Goal: Communication & Community: Answer question/provide support

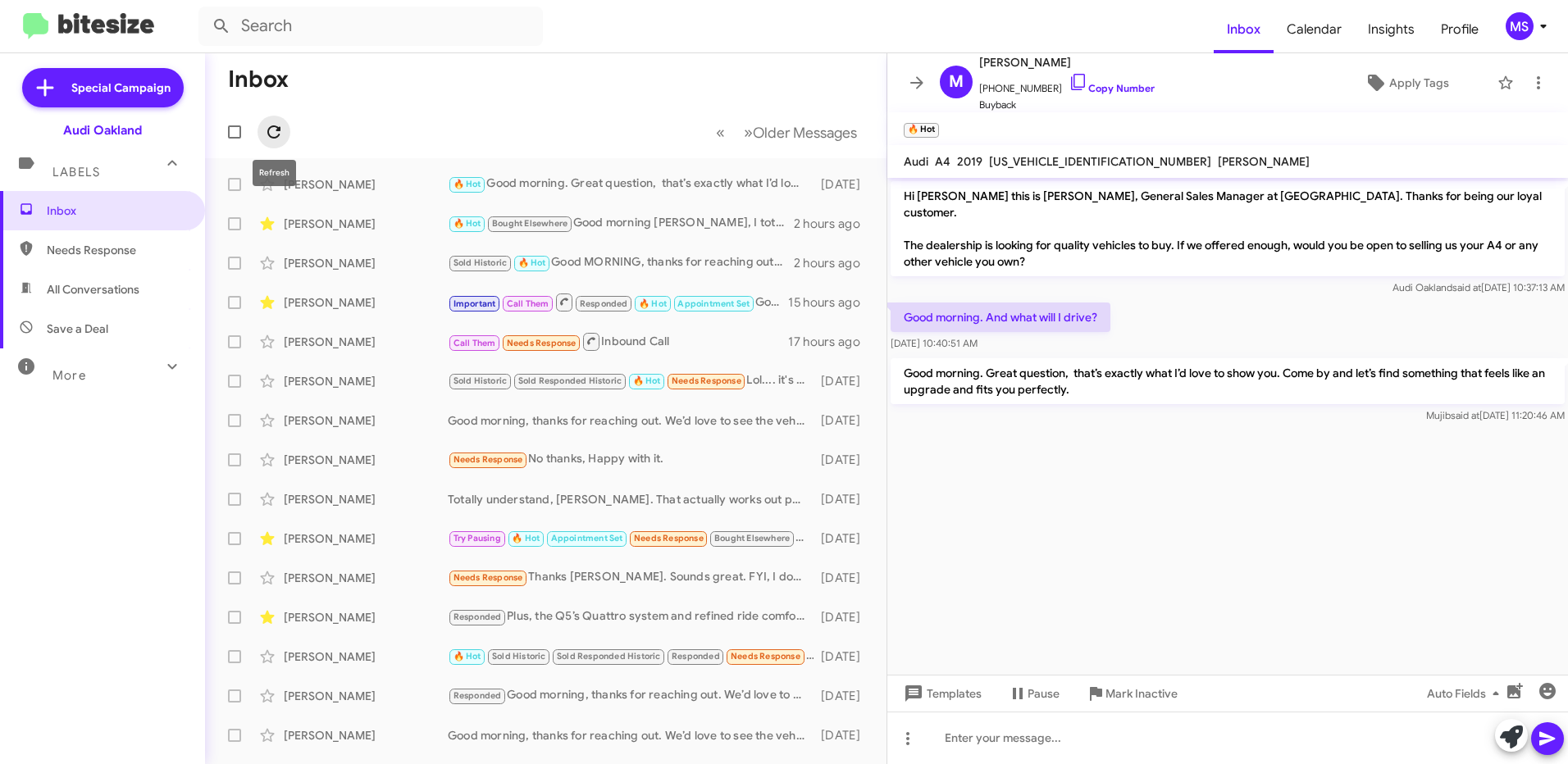
click at [278, 125] on icon at bounding box center [274, 132] width 20 height 20
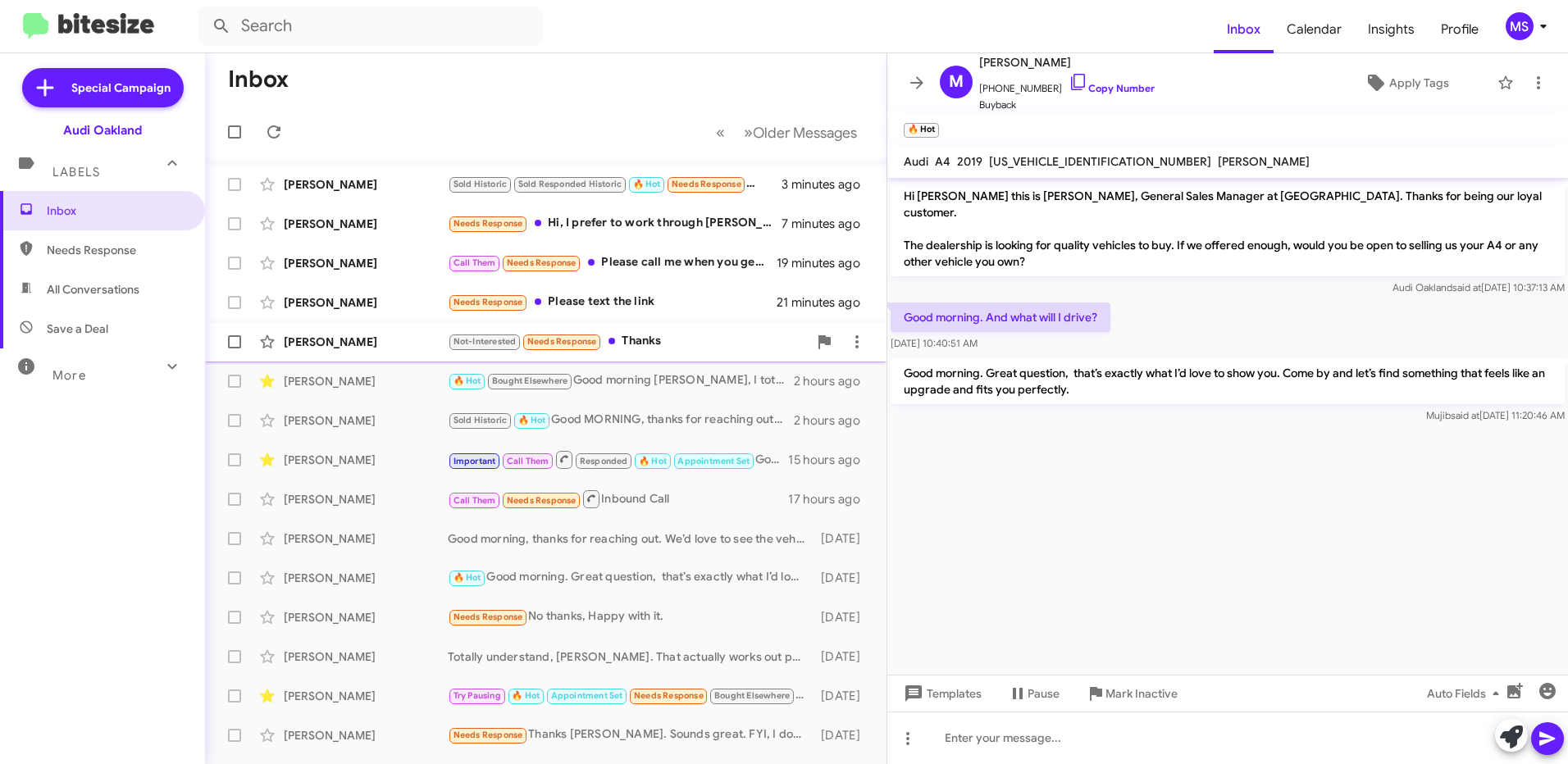
click at [417, 339] on div "[PERSON_NAME]" at bounding box center [365, 342] width 164 height 17
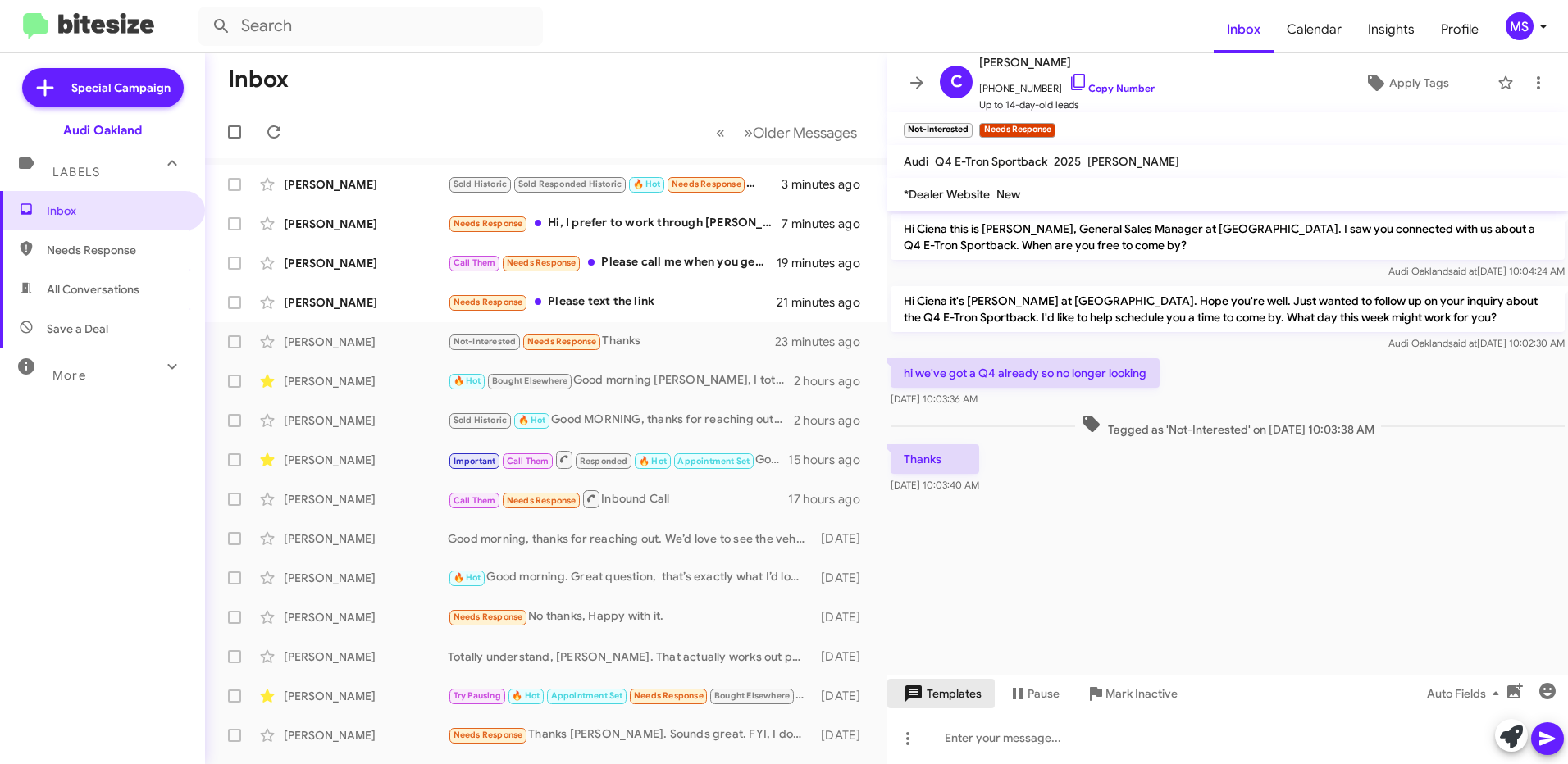
click at [946, 691] on span "Templates" at bounding box center [940, 693] width 82 height 29
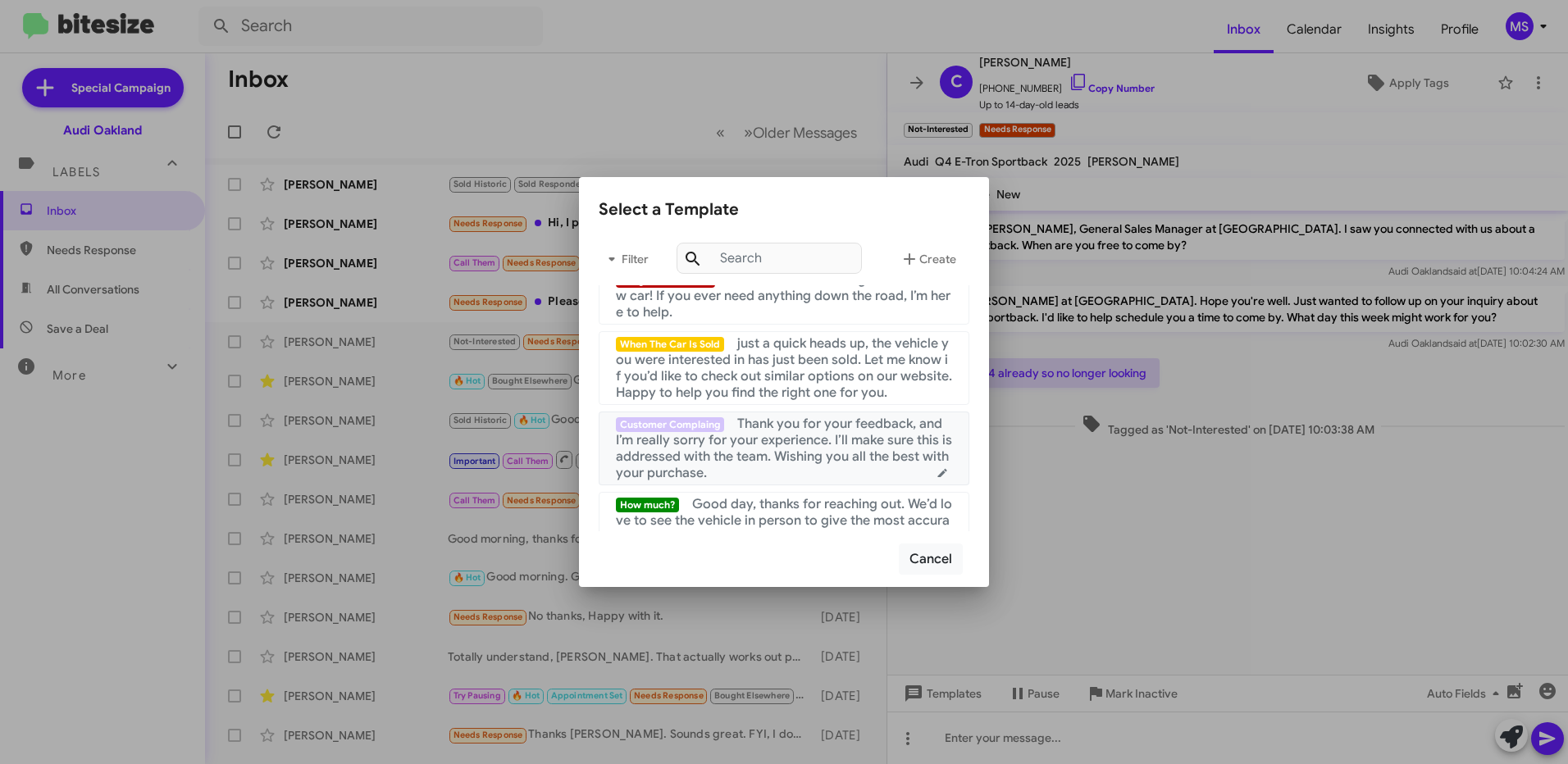
scroll to position [164, 0]
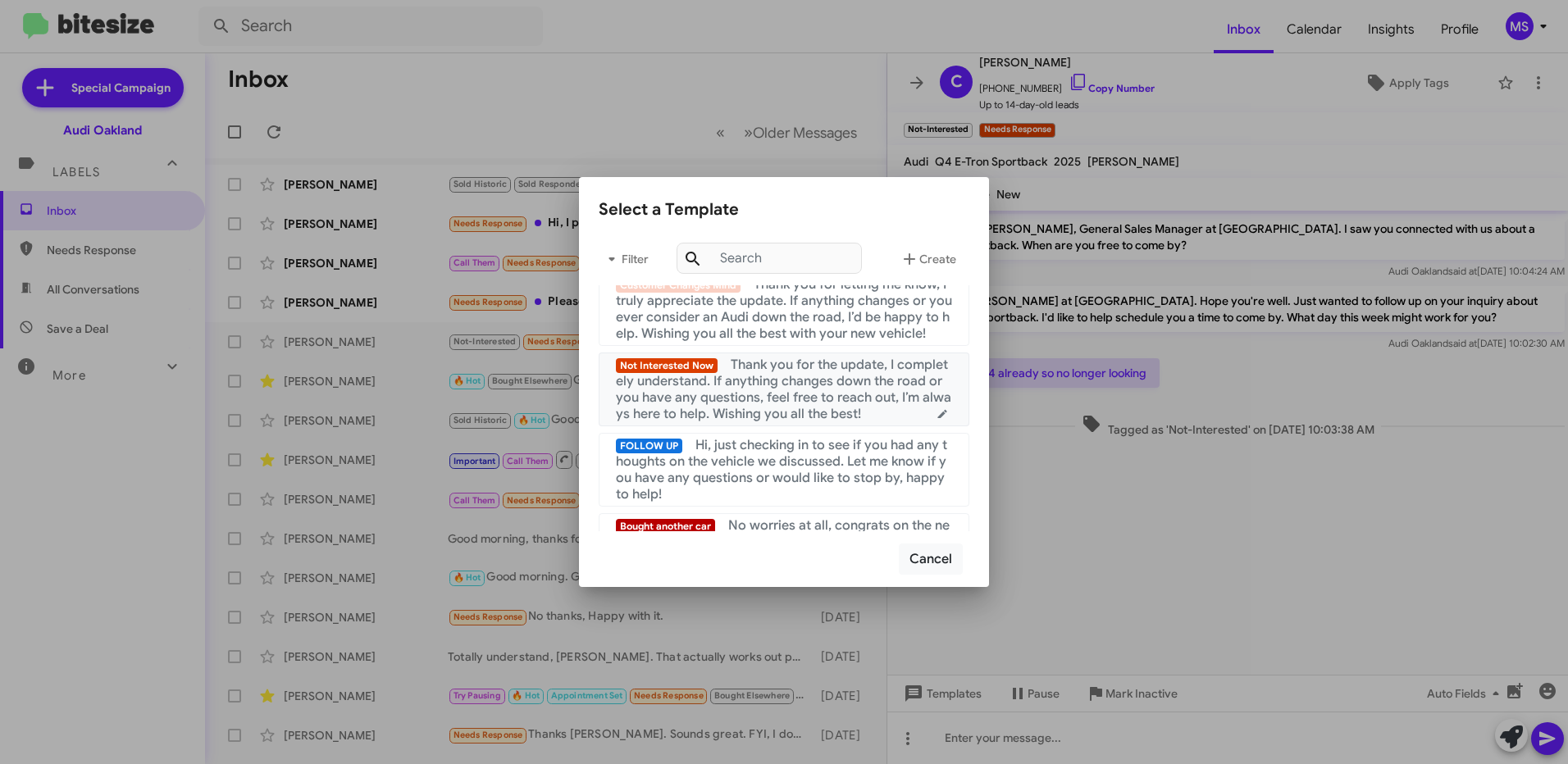
click at [786, 415] on span "Thank you for the update, I completely understand. If anything changes down the…" at bounding box center [783, 389] width 335 height 66
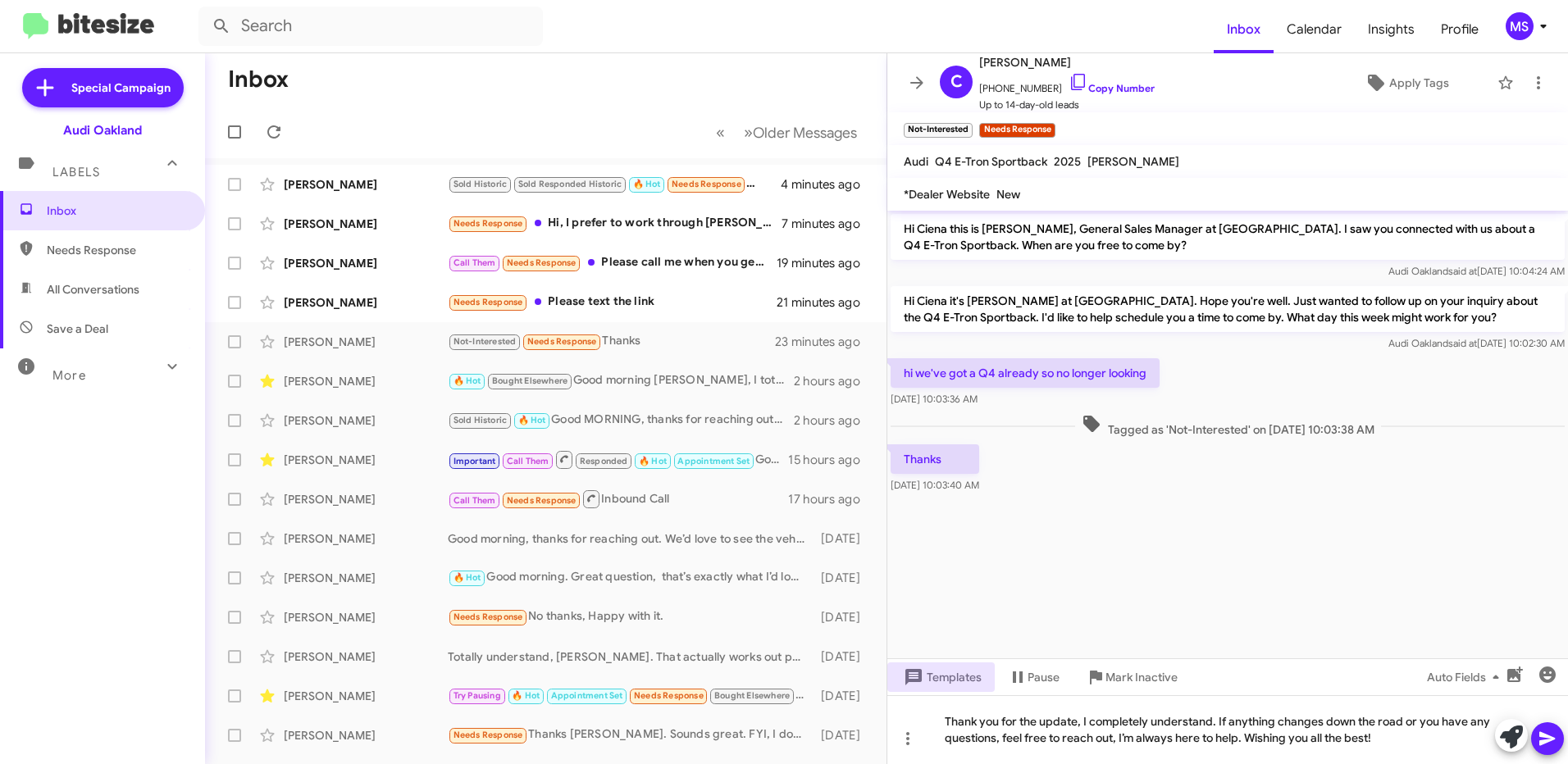
click at [1547, 737] on icon at bounding box center [1547, 738] width 16 height 14
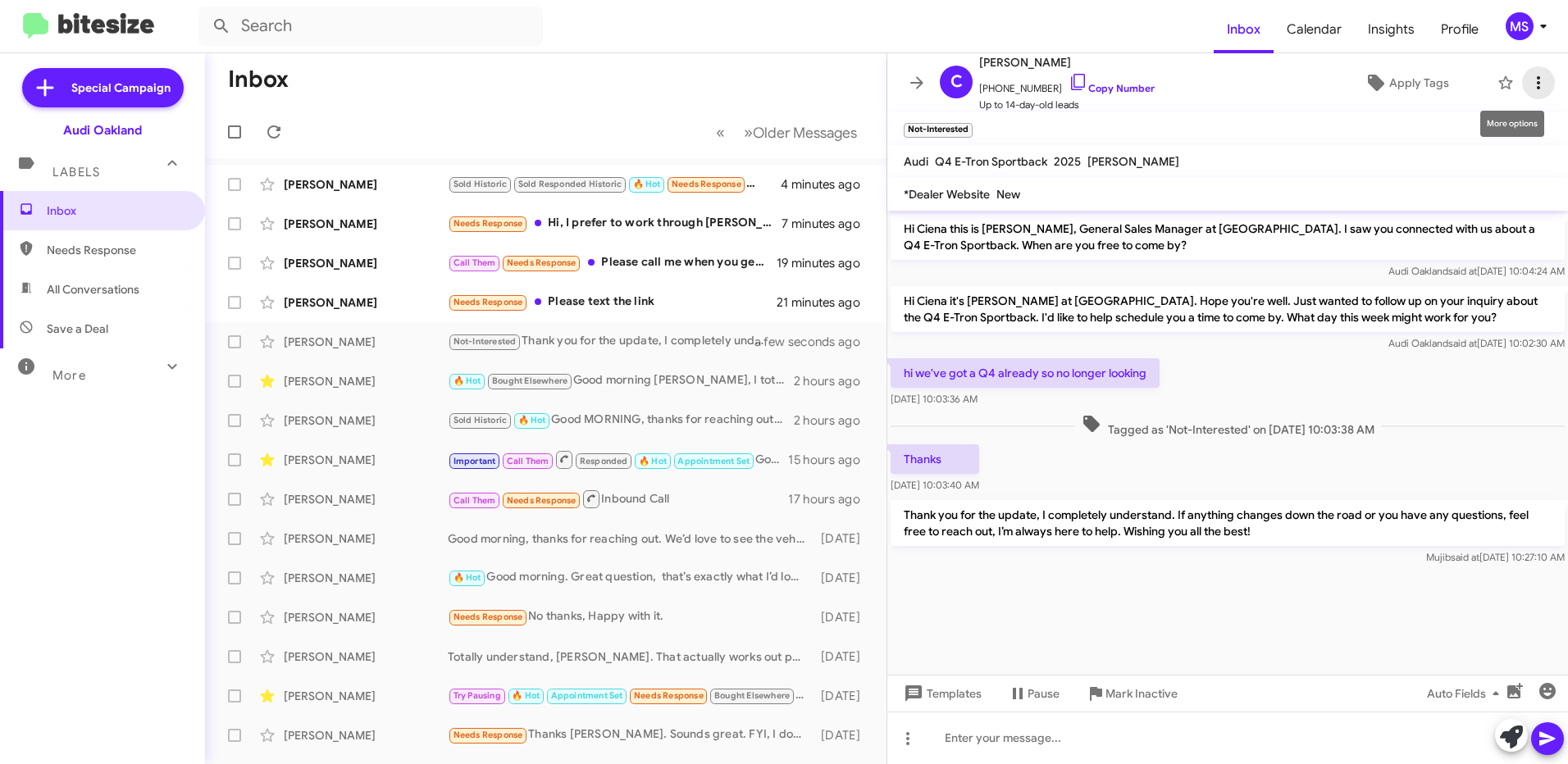
click at [1529, 90] on icon at bounding box center [1539, 82] width 20 height 20
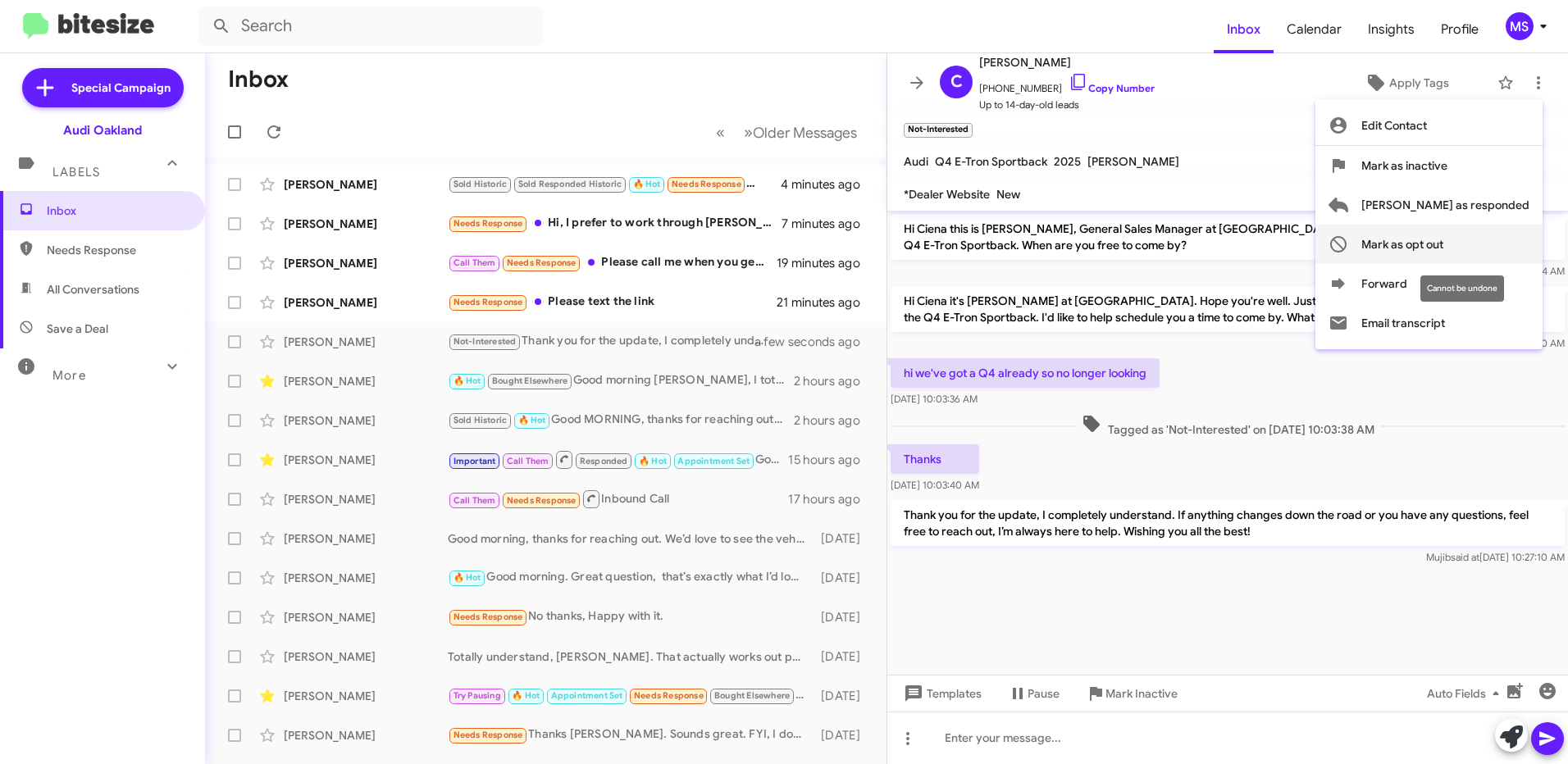
click at [1443, 243] on span "Mark as opt out" at bounding box center [1401, 245] width 82 height 39
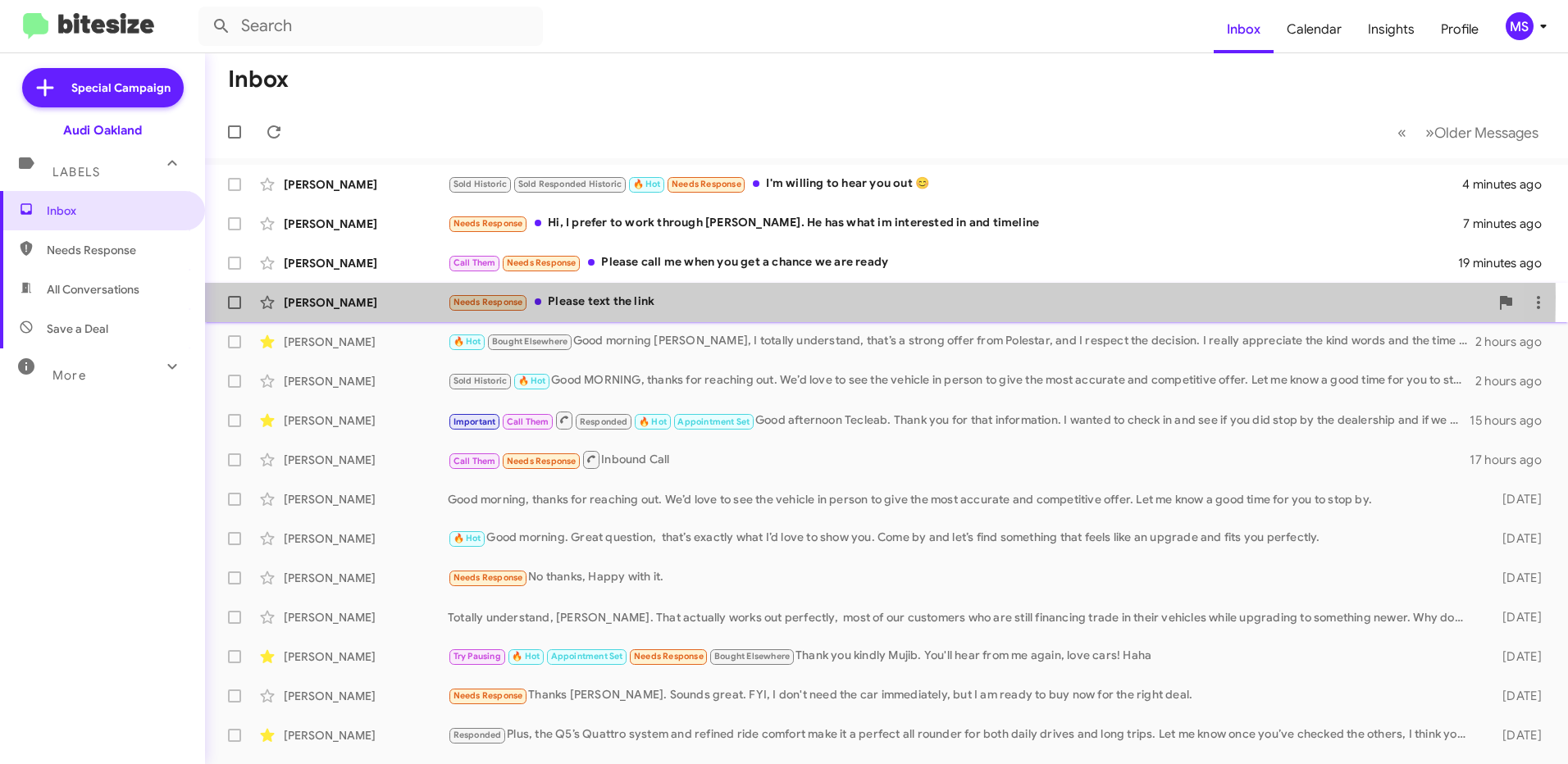
click at [394, 297] on div "[PERSON_NAME]" at bounding box center [365, 302] width 164 height 17
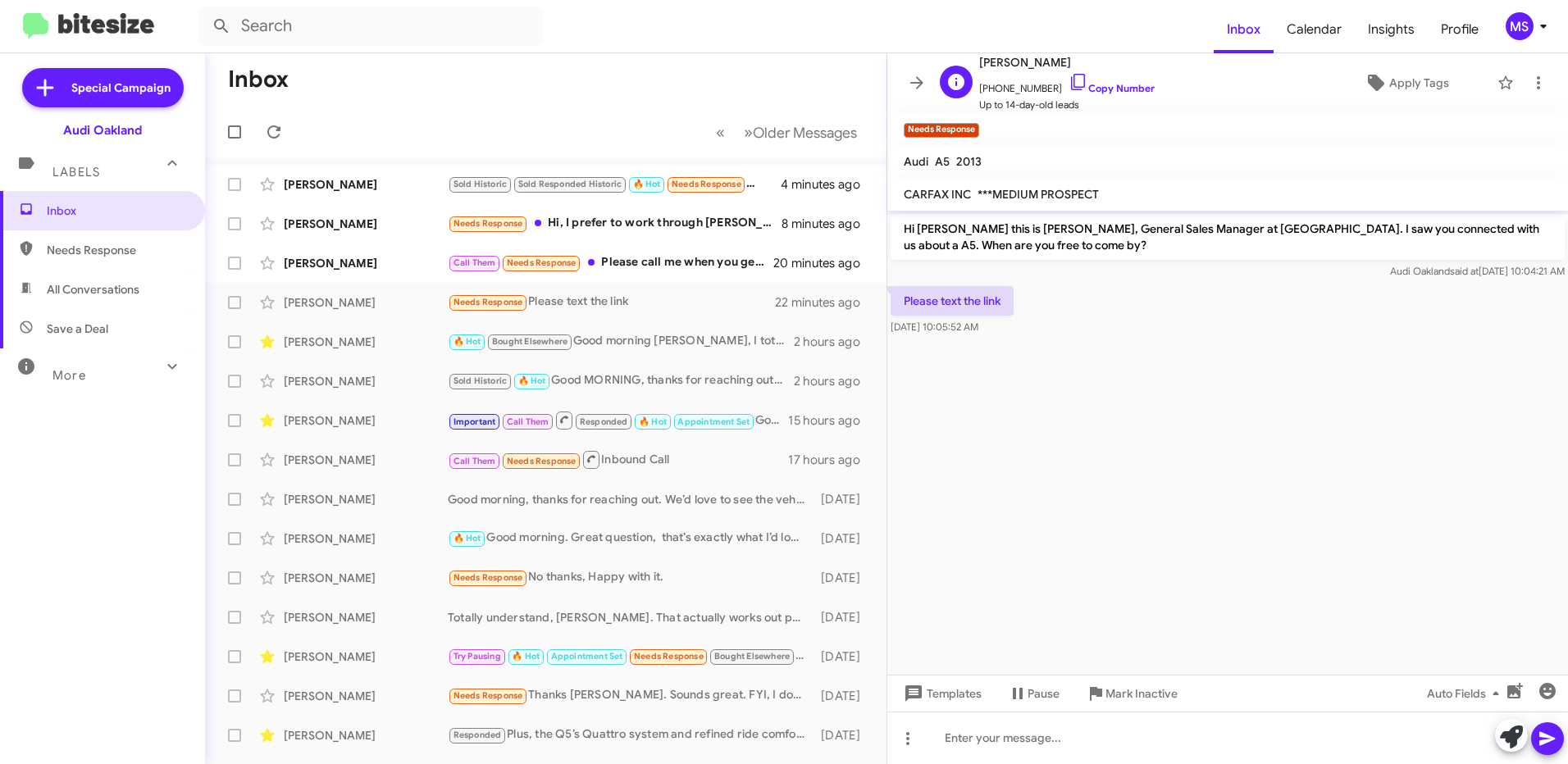
click at [1125, 82] on span "[PHONE_NUMBER] Copy Number" at bounding box center [1067, 83] width 176 height 25
click at [1113, 92] on link "Copy Number" at bounding box center [1112, 87] width 86 height 13
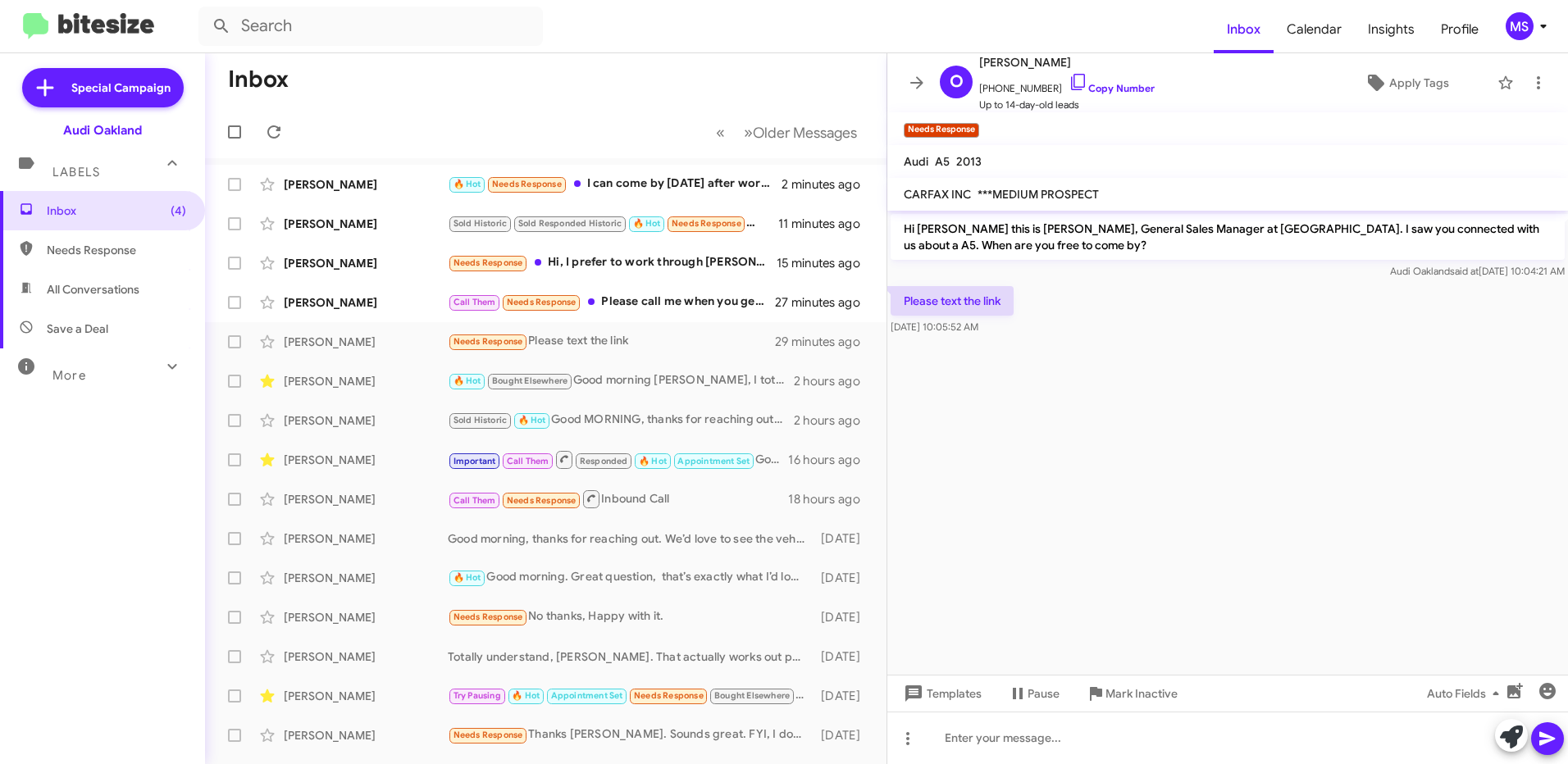
click at [1024, 361] on cdk-virtual-scroll-viewport "Hi [PERSON_NAME] this is [PERSON_NAME], General Sales Manager at [GEOGRAPHIC_DA…" at bounding box center [1227, 443] width 681 height 464
click at [1101, 387] on cdk-virtual-scroll-viewport "Hi [PERSON_NAME] this is [PERSON_NAME], General Sales Manager at [GEOGRAPHIC_DA…" at bounding box center [1227, 443] width 681 height 464
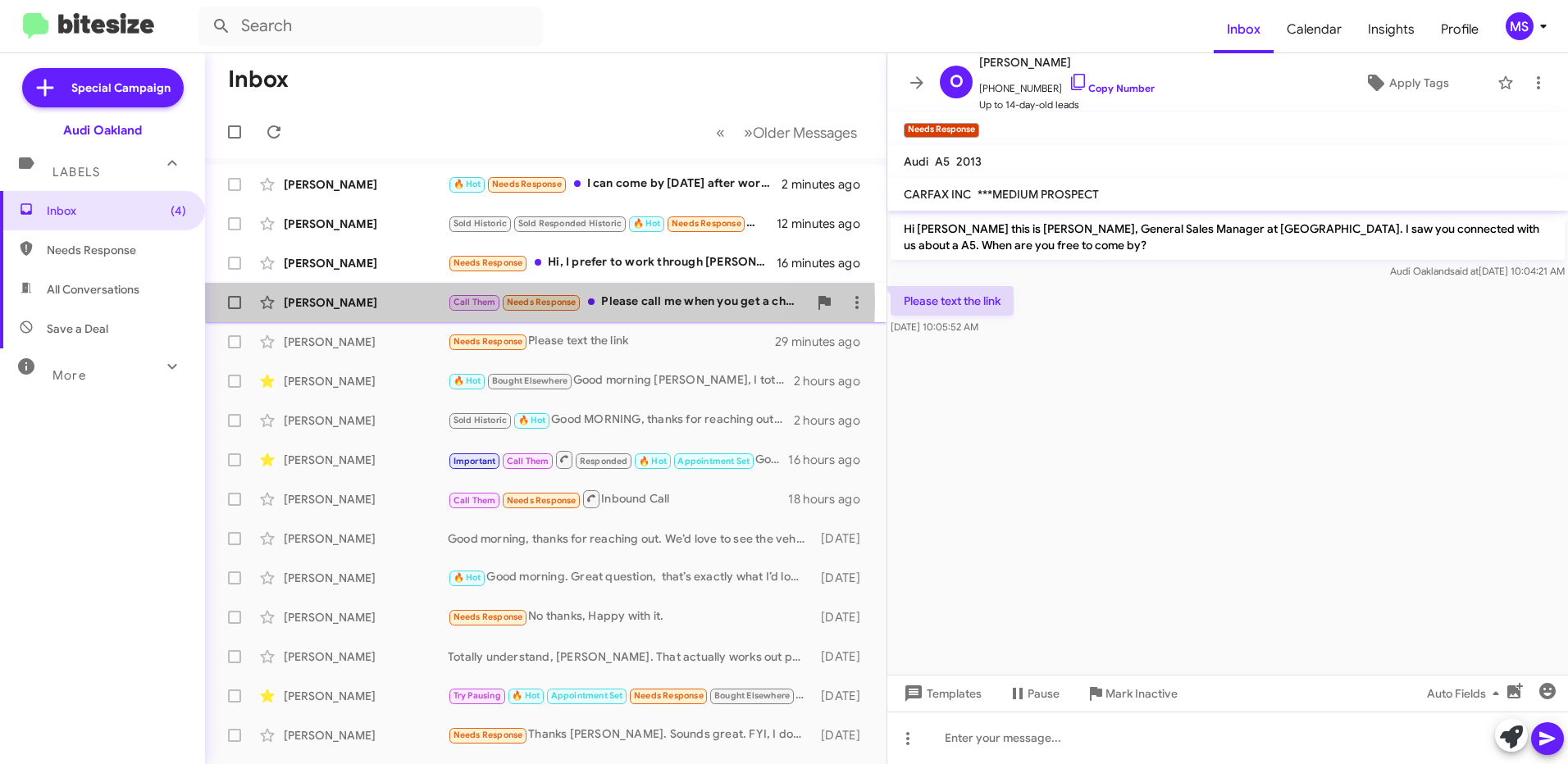
click at [414, 300] on div "[PERSON_NAME]" at bounding box center [365, 302] width 164 height 17
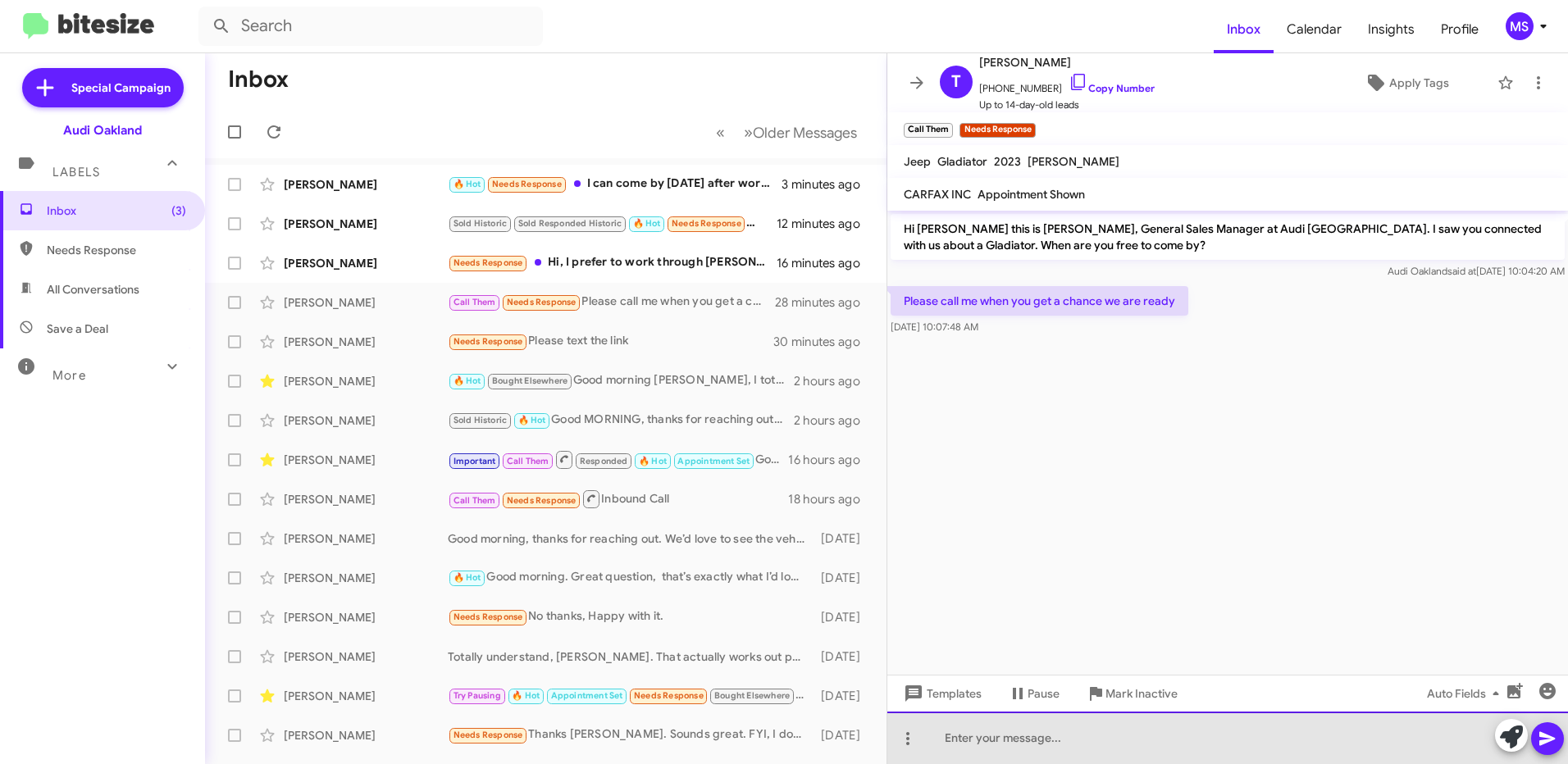
click at [1060, 738] on div at bounding box center [1227, 737] width 681 height 52
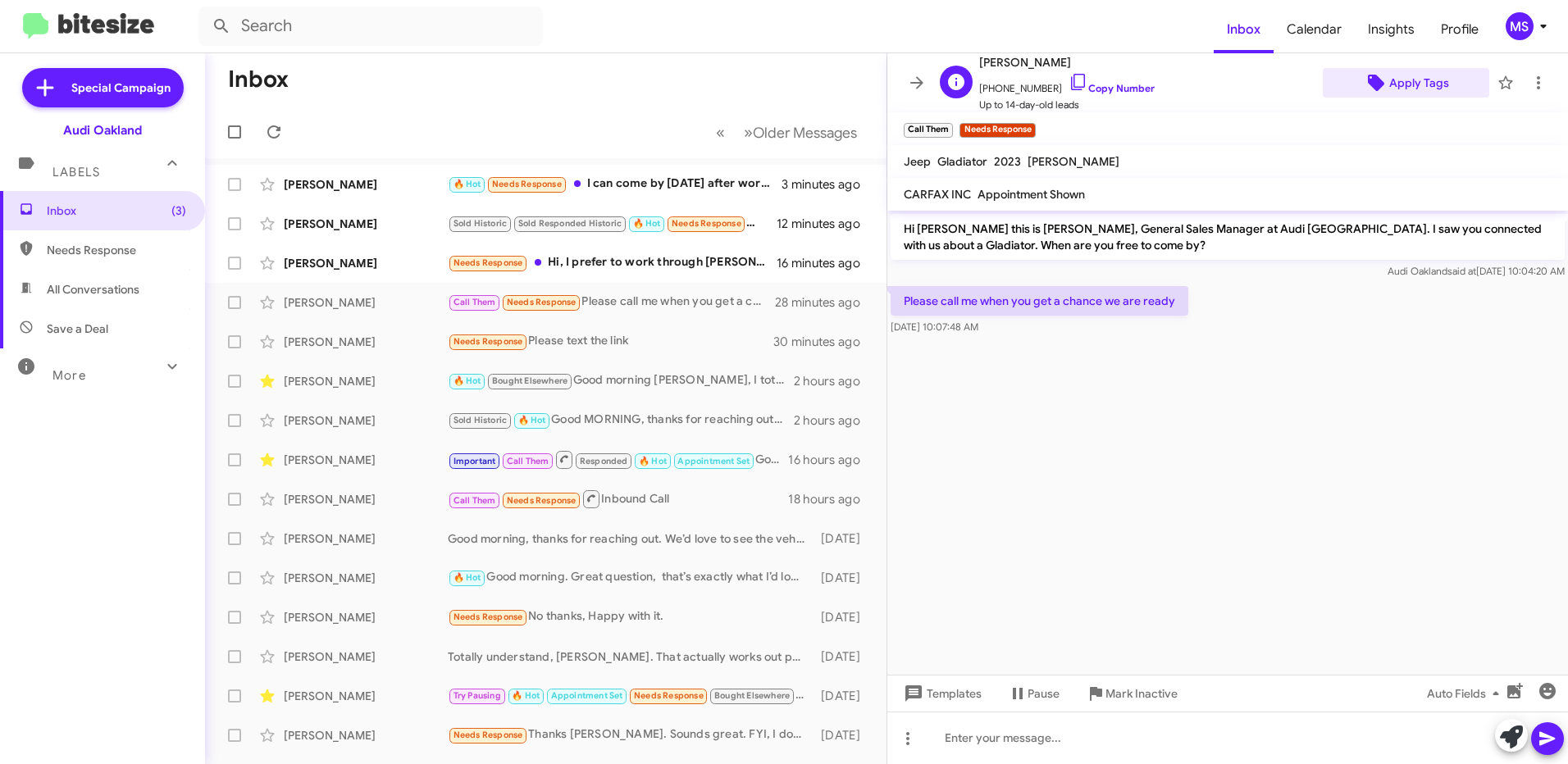
click at [1405, 82] on span "Apply Tags" at bounding box center [1419, 82] width 60 height 29
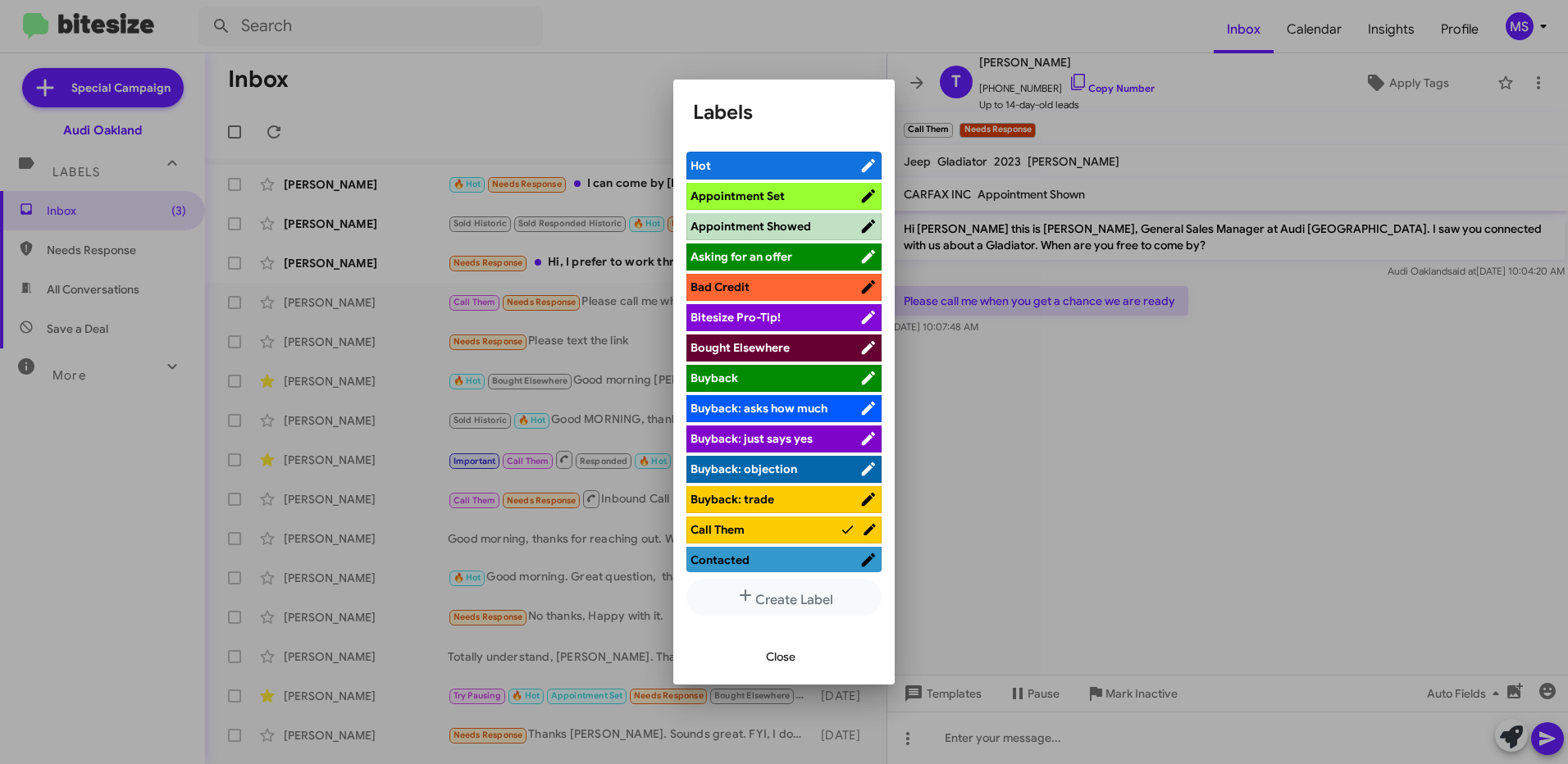
click at [791, 188] on span "Appointment Set" at bounding box center [775, 195] width 169 height 17
click at [780, 648] on span "Close" at bounding box center [781, 657] width 29 height 29
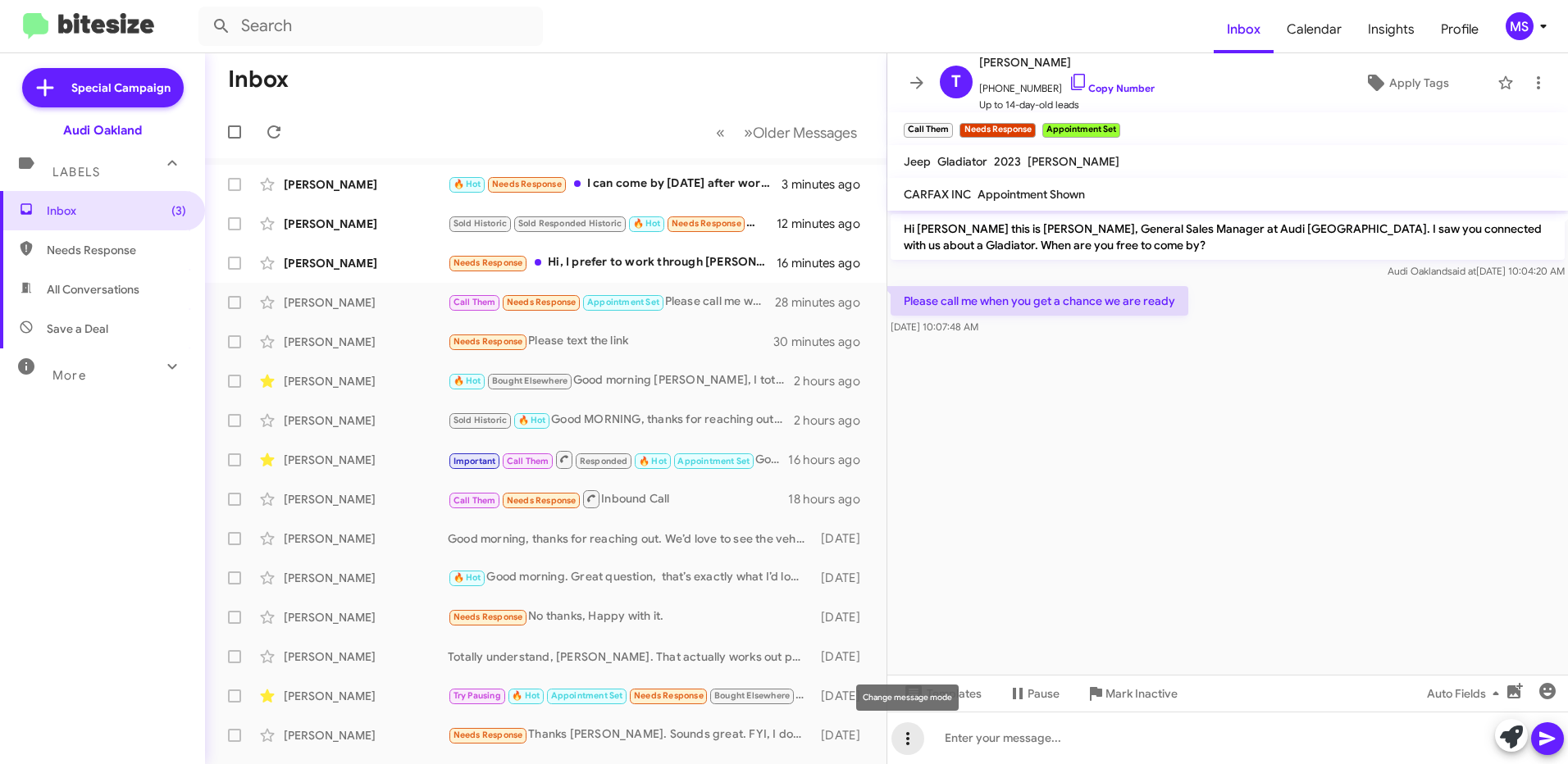
click at [910, 743] on icon at bounding box center [908, 738] width 20 height 20
click at [950, 699] on button "note" at bounding box center [941, 696] width 101 height 39
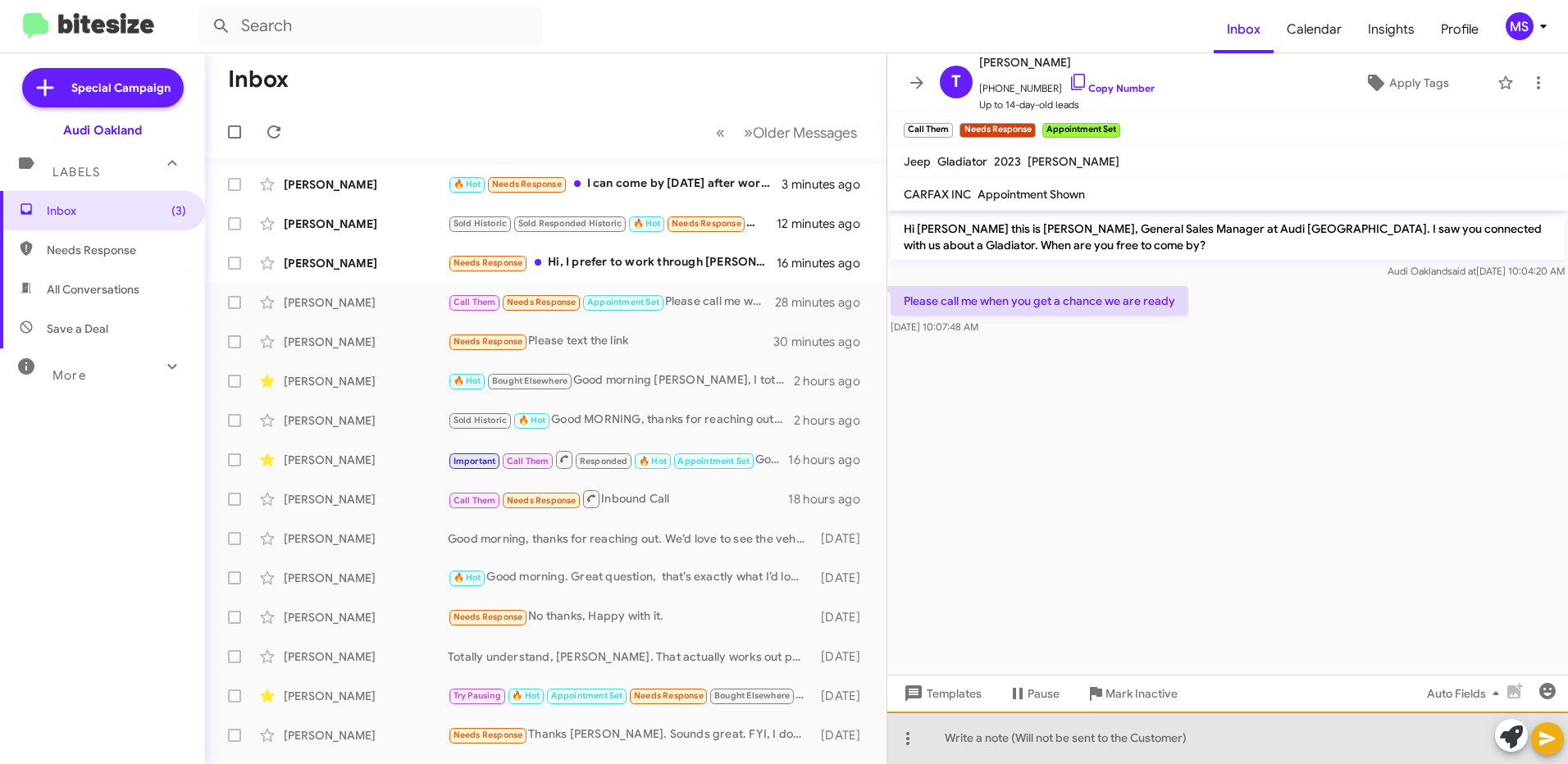
click at [1223, 735] on div at bounding box center [1227, 737] width 681 height 52
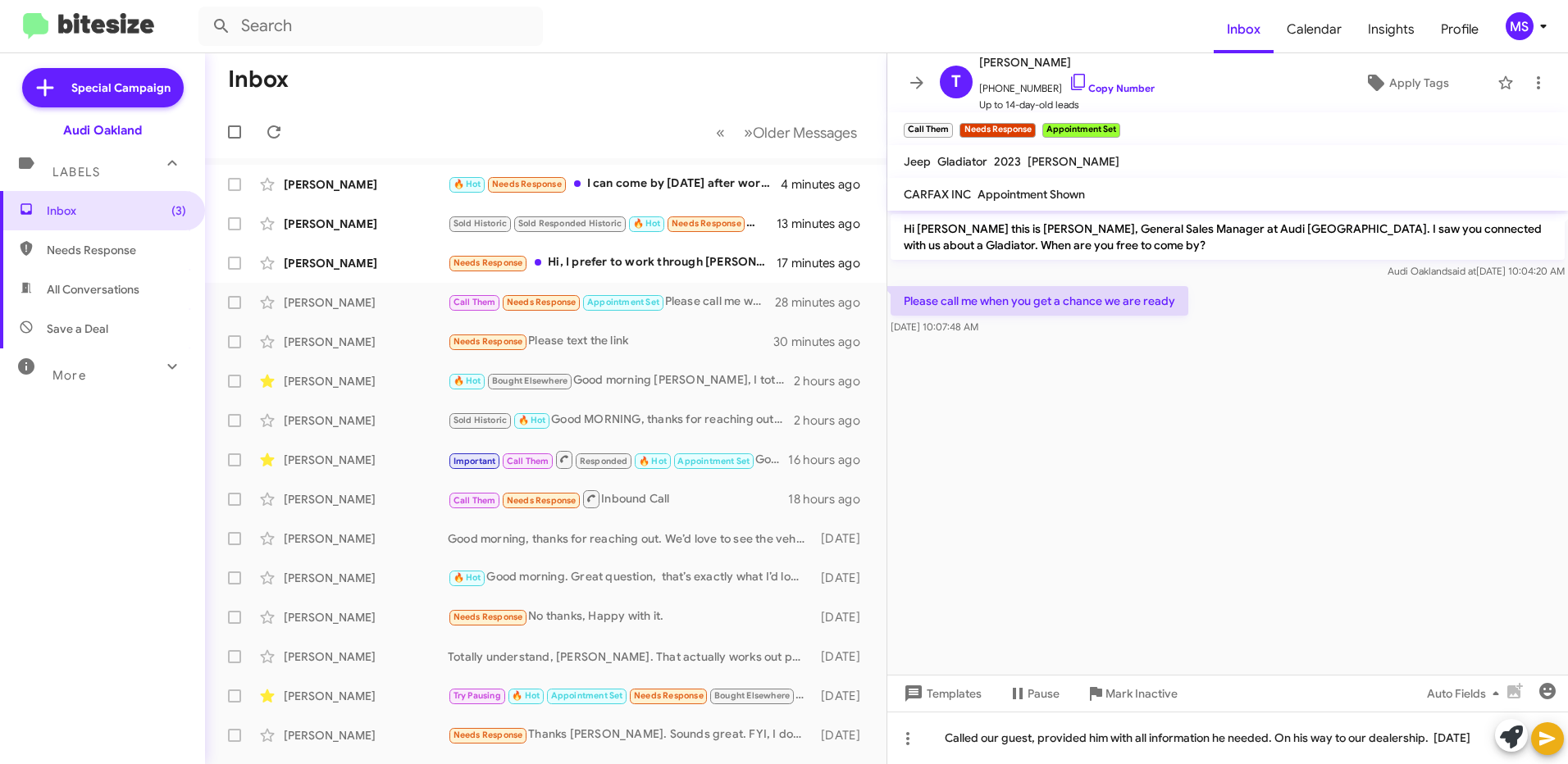
click at [1541, 735] on icon at bounding box center [1547, 738] width 16 height 14
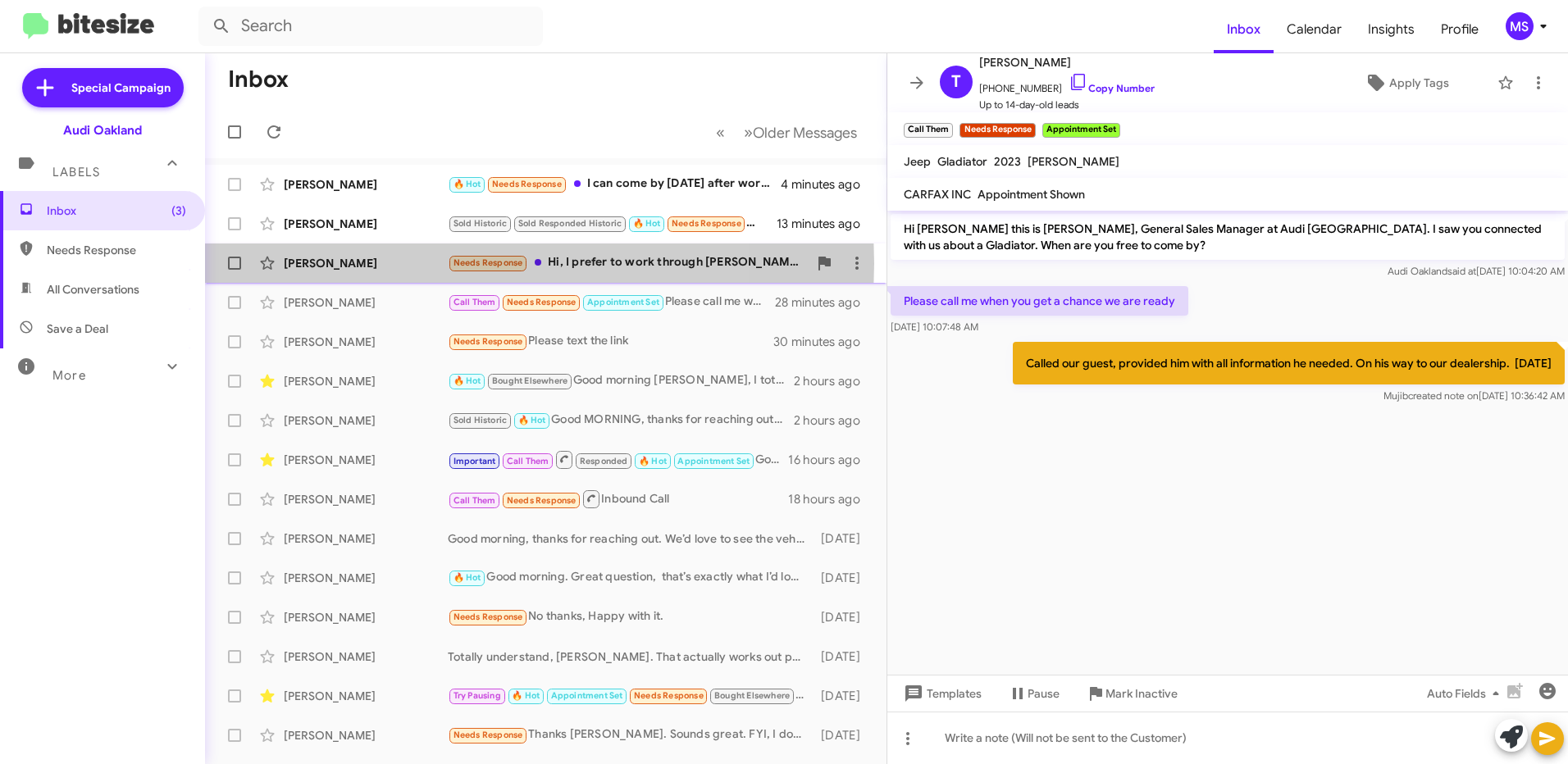
click at [394, 262] on div "[PERSON_NAME]" at bounding box center [365, 263] width 164 height 17
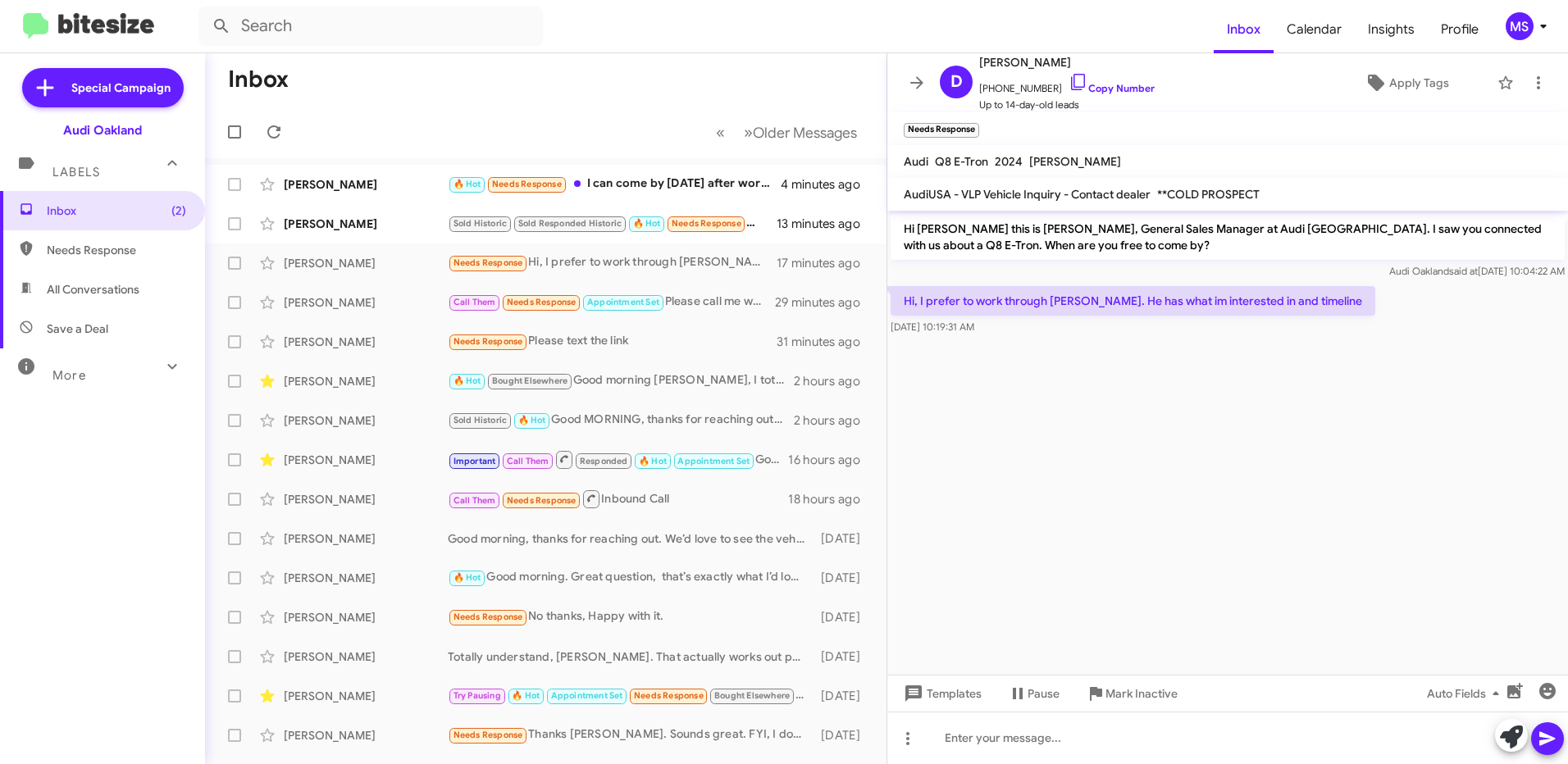
drag, startPoint x: 1039, startPoint y: 243, endPoint x: 900, endPoint y: 230, distance: 139.6
click at [900, 230] on p "Hi [PERSON_NAME] this is [PERSON_NAME], General Sales Manager at Audi [GEOGRAPH…" at bounding box center [1227, 237] width 674 height 46
copy p "Hi [PERSON_NAME] this is [PERSON_NAME], General Sales Manager at Audi [GEOGRAPH…"
drag, startPoint x: 1384, startPoint y: 299, endPoint x: 896, endPoint y: 298, distance: 488.0
click at [896, 298] on p "Hi, I prefer to work through [PERSON_NAME]. He has what im interested in and ti…" at bounding box center [1132, 300] width 484 height 29
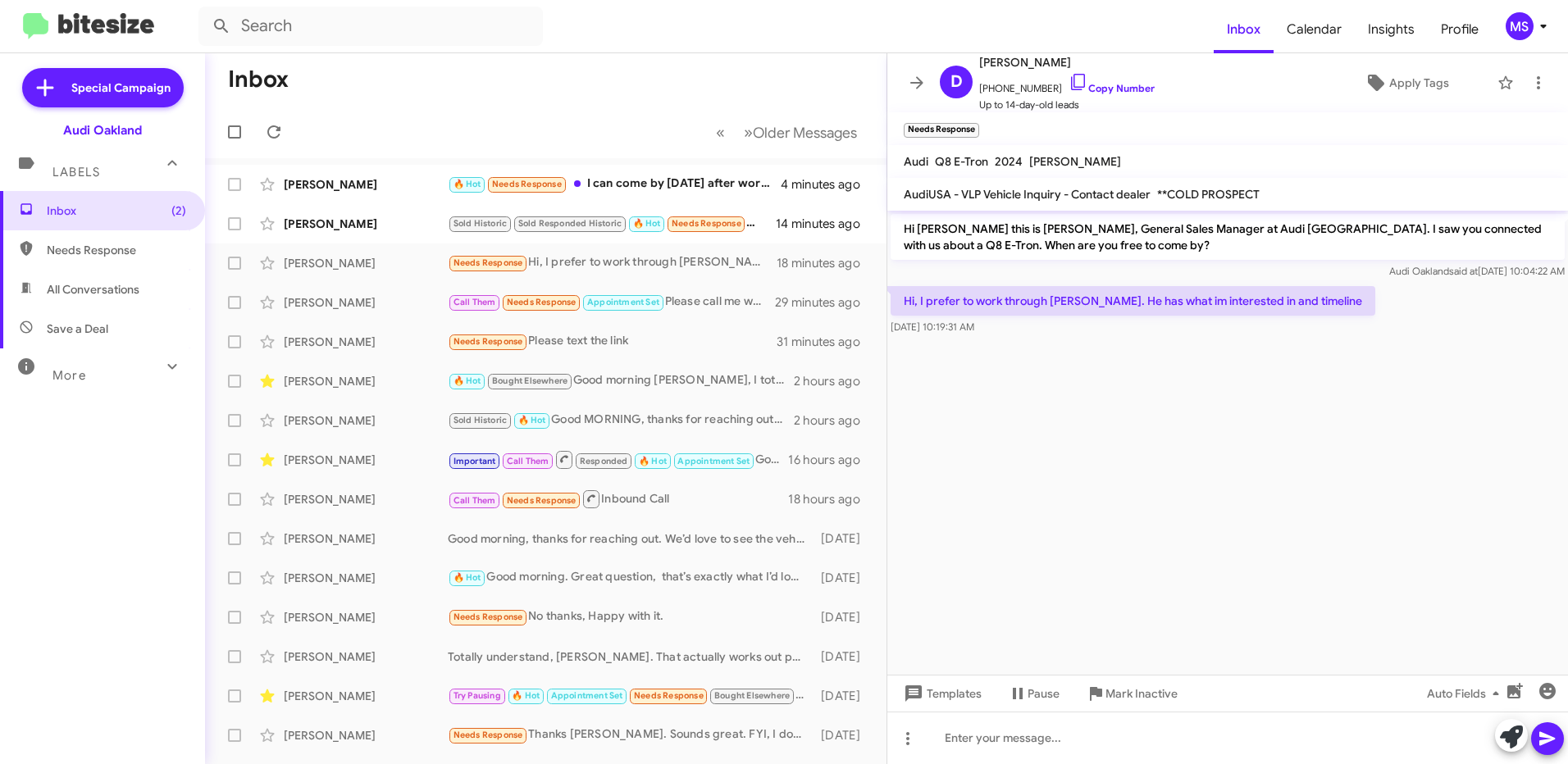
copy p "Hi, I prefer to work through [PERSON_NAME]. He has what im interested in and ti…"
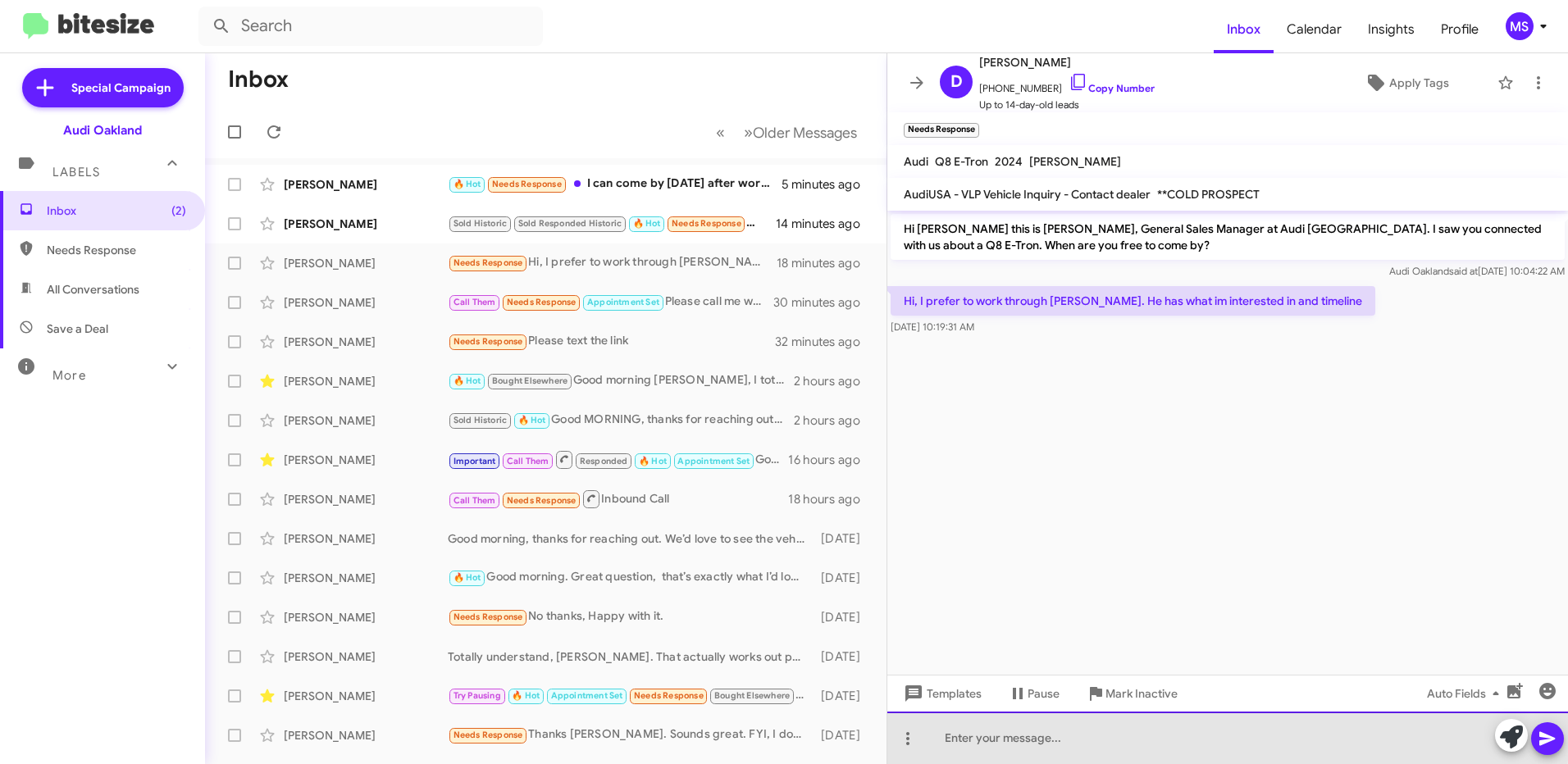
click at [1094, 735] on div at bounding box center [1227, 737] width 681 height 52
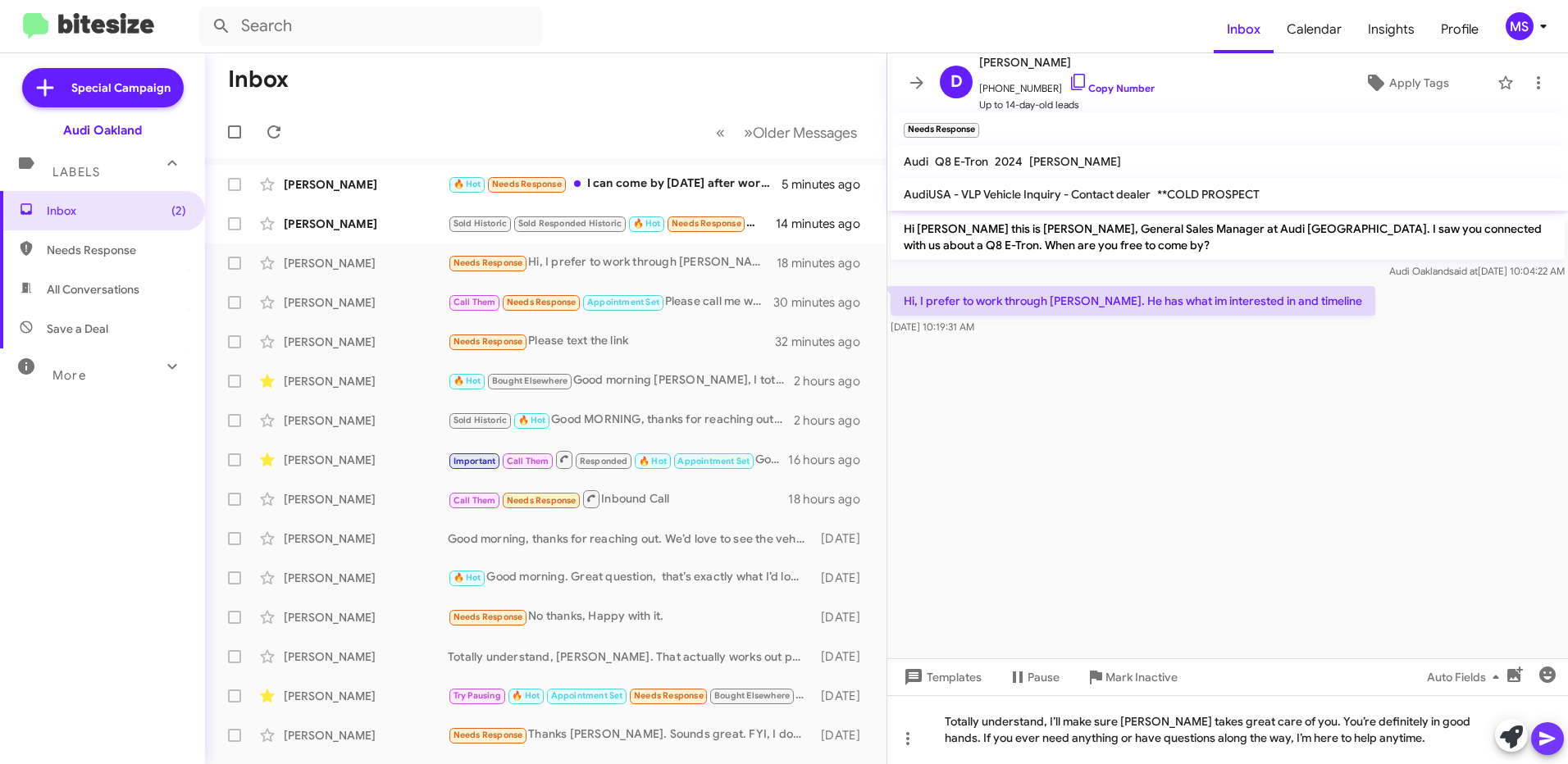
click at [1544, 738] on icon at bounding box center [1547, 738] width 20 height 20
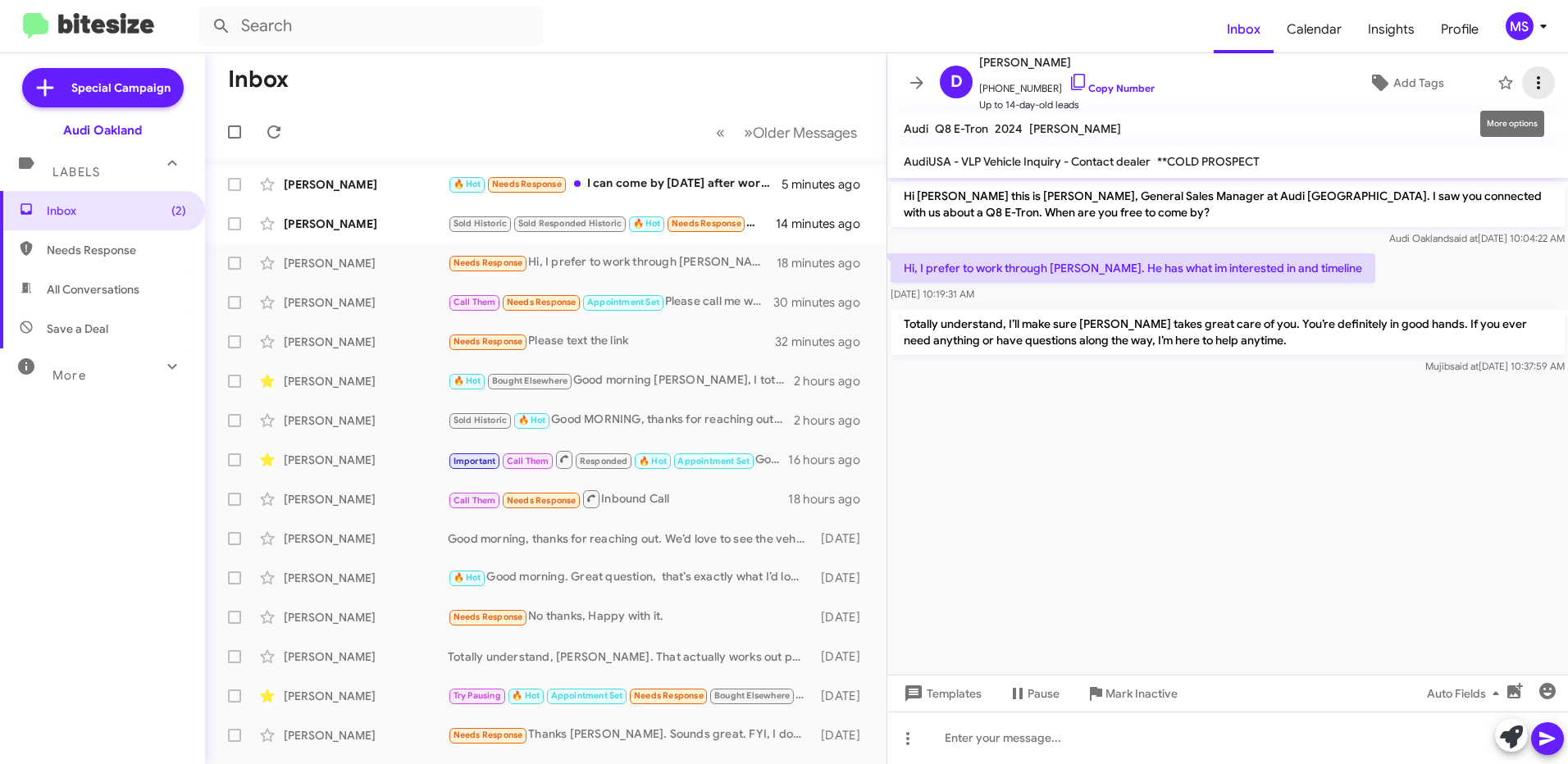
click at [1529, 86] on icon at bounding box center [1539, 82] width 20 height 20
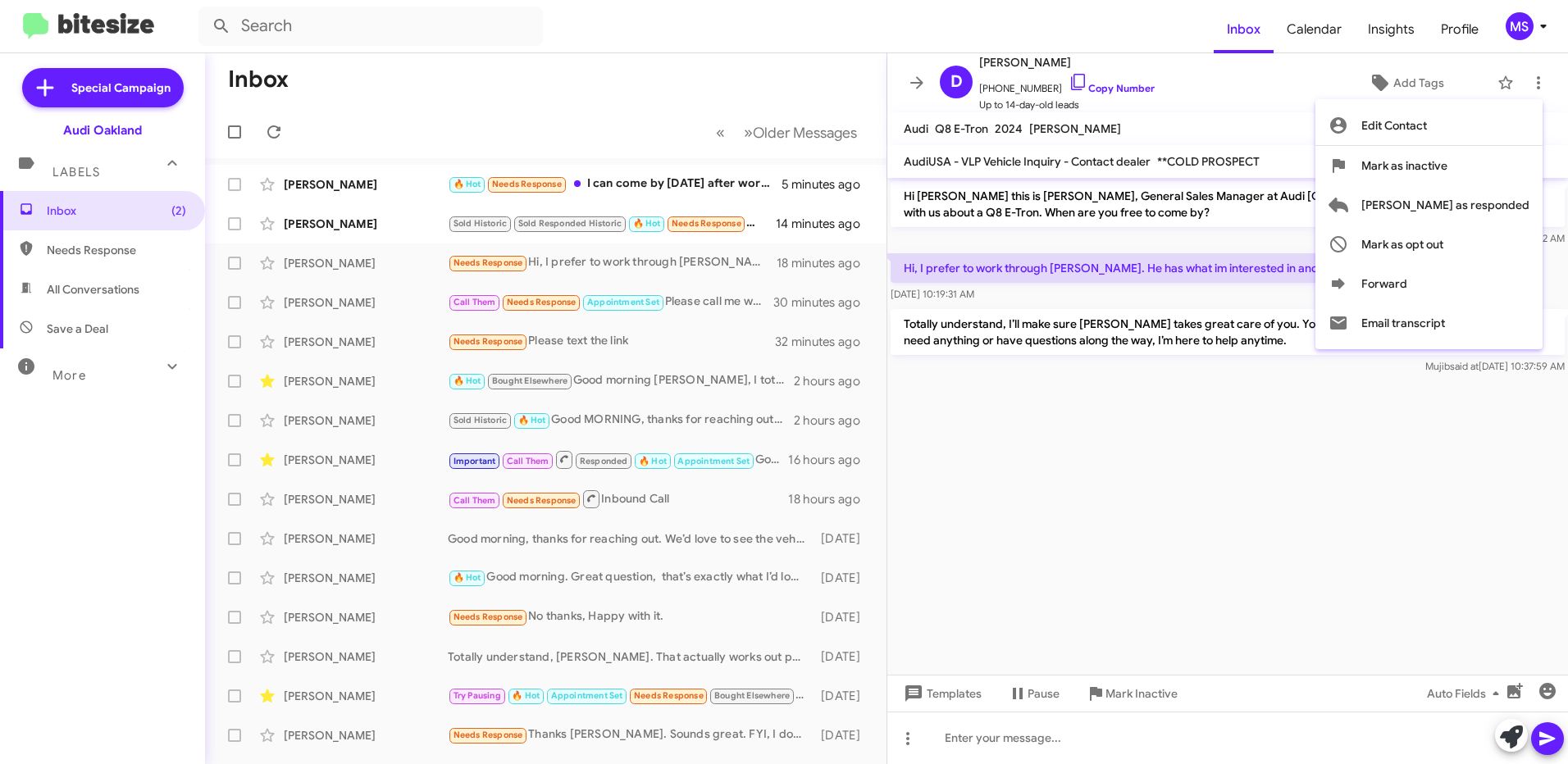
click at [1316, 103] on div at bounding box center [784, 382] width 1568 height 764
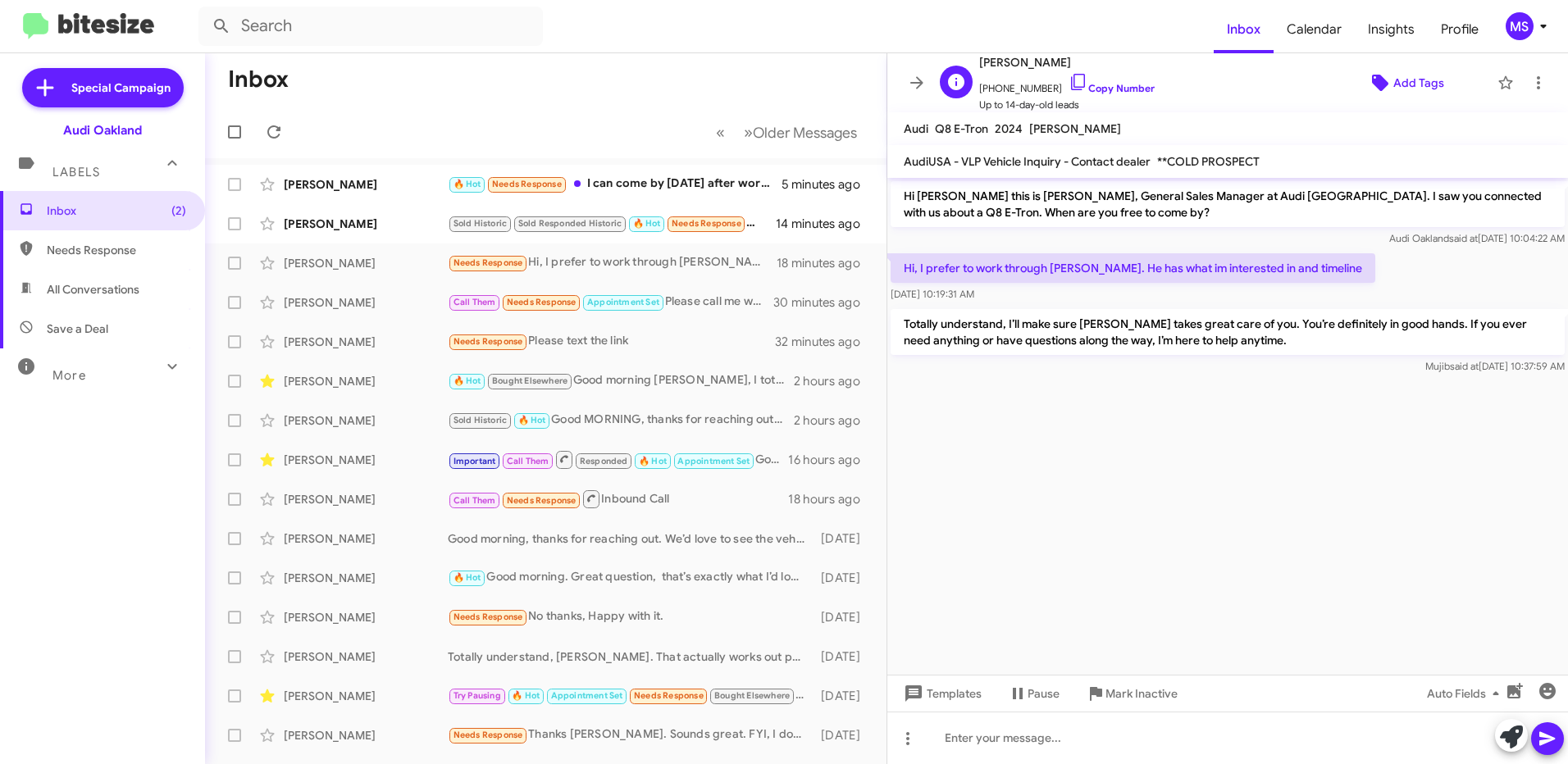
click at [1412, 82] on span "Add Tags" at bounding box center [1419, 82] width 51 height 29
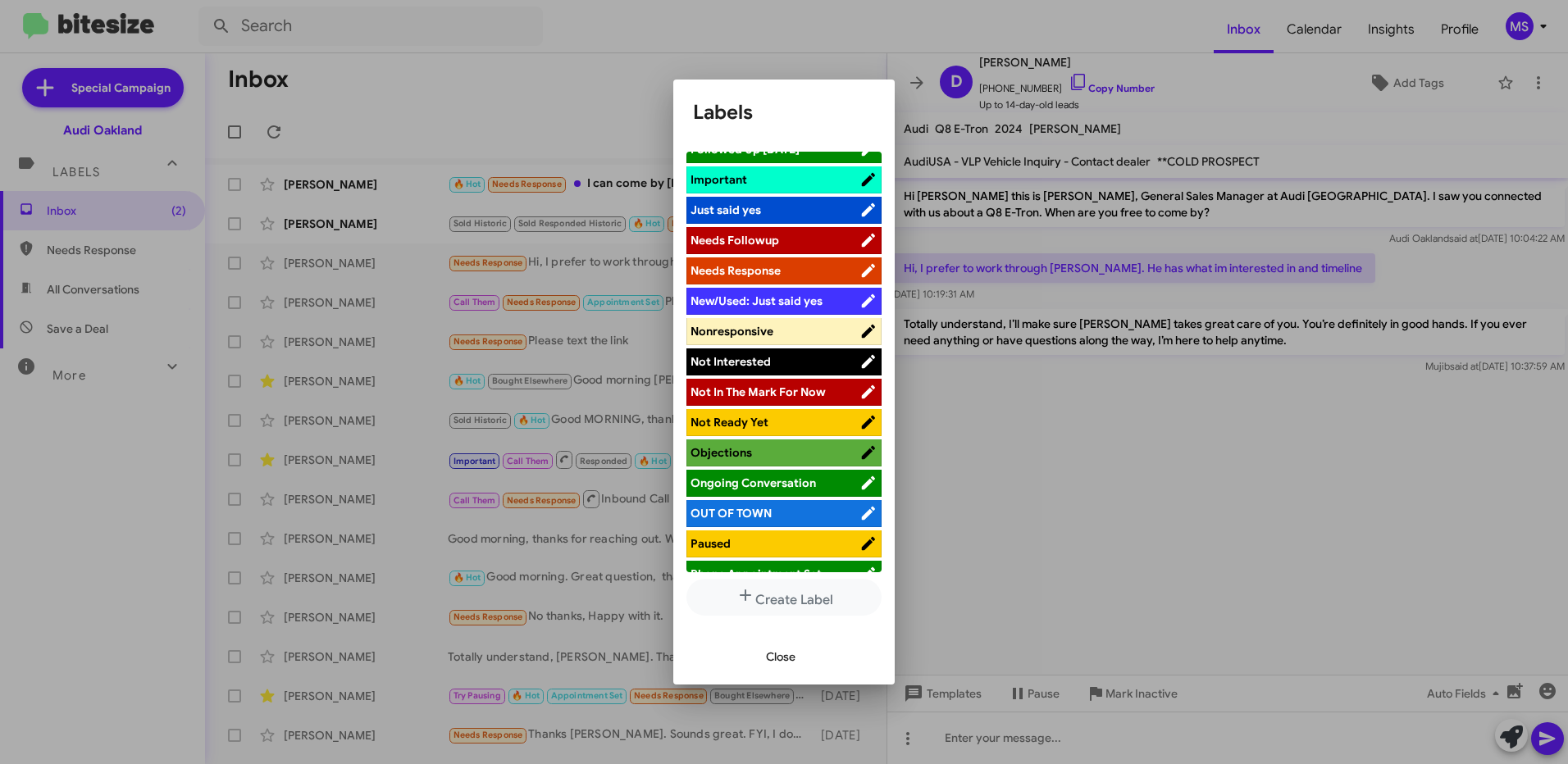
scroll to position [573, 0]
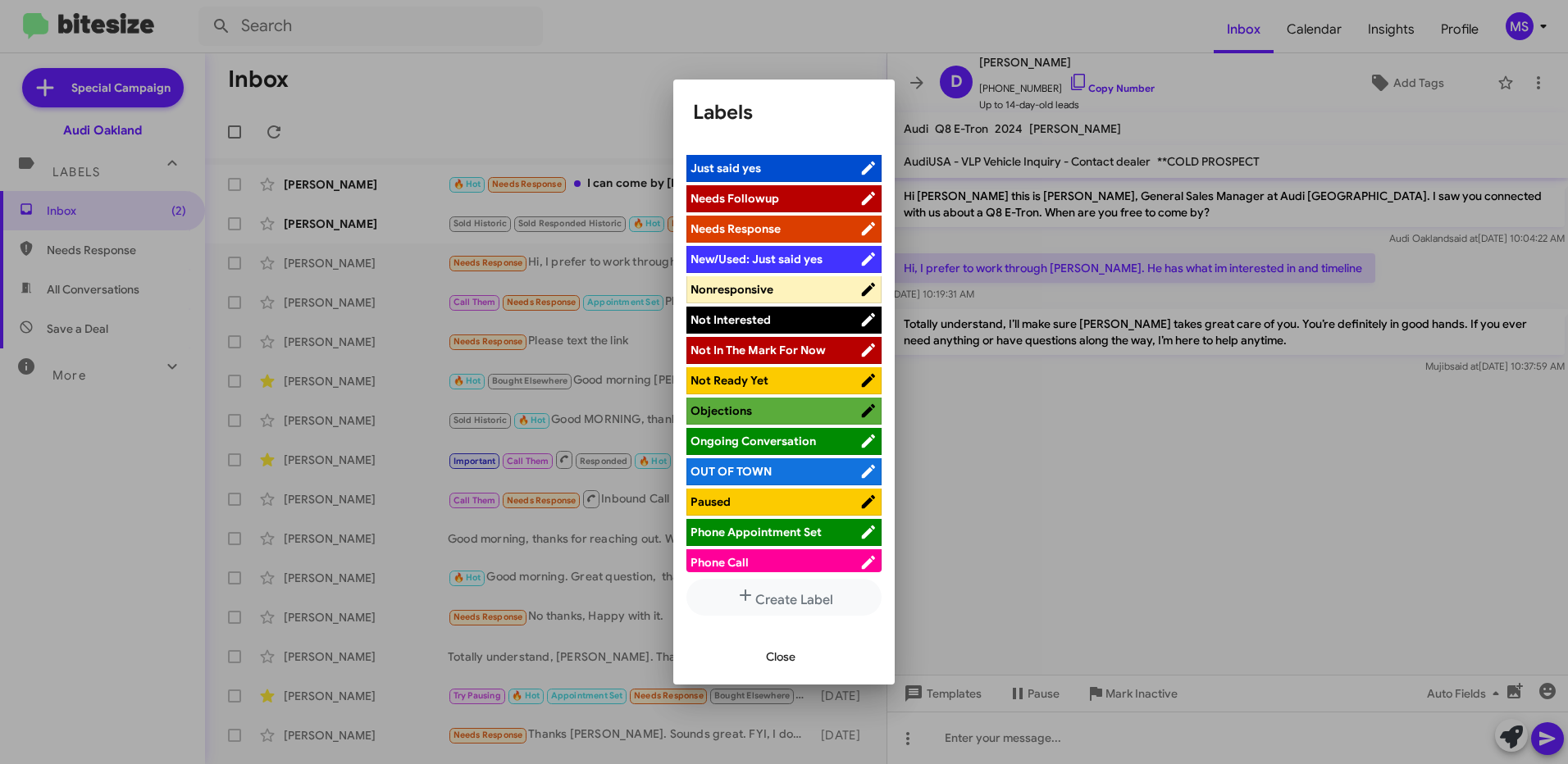
click at [761, 409] on span "Objections" at bounding box center [775, 410] width 169 height 17
click at [803, 497] on span "Paused" at bounding box center [775, 501] width 169 height 17
click at [798, 408] on span "Objections" at bounding box center [765, 410] width 149 height 17
click at [786, 652] on span "Close" at bounding box center [781, 657] width 29 height 29
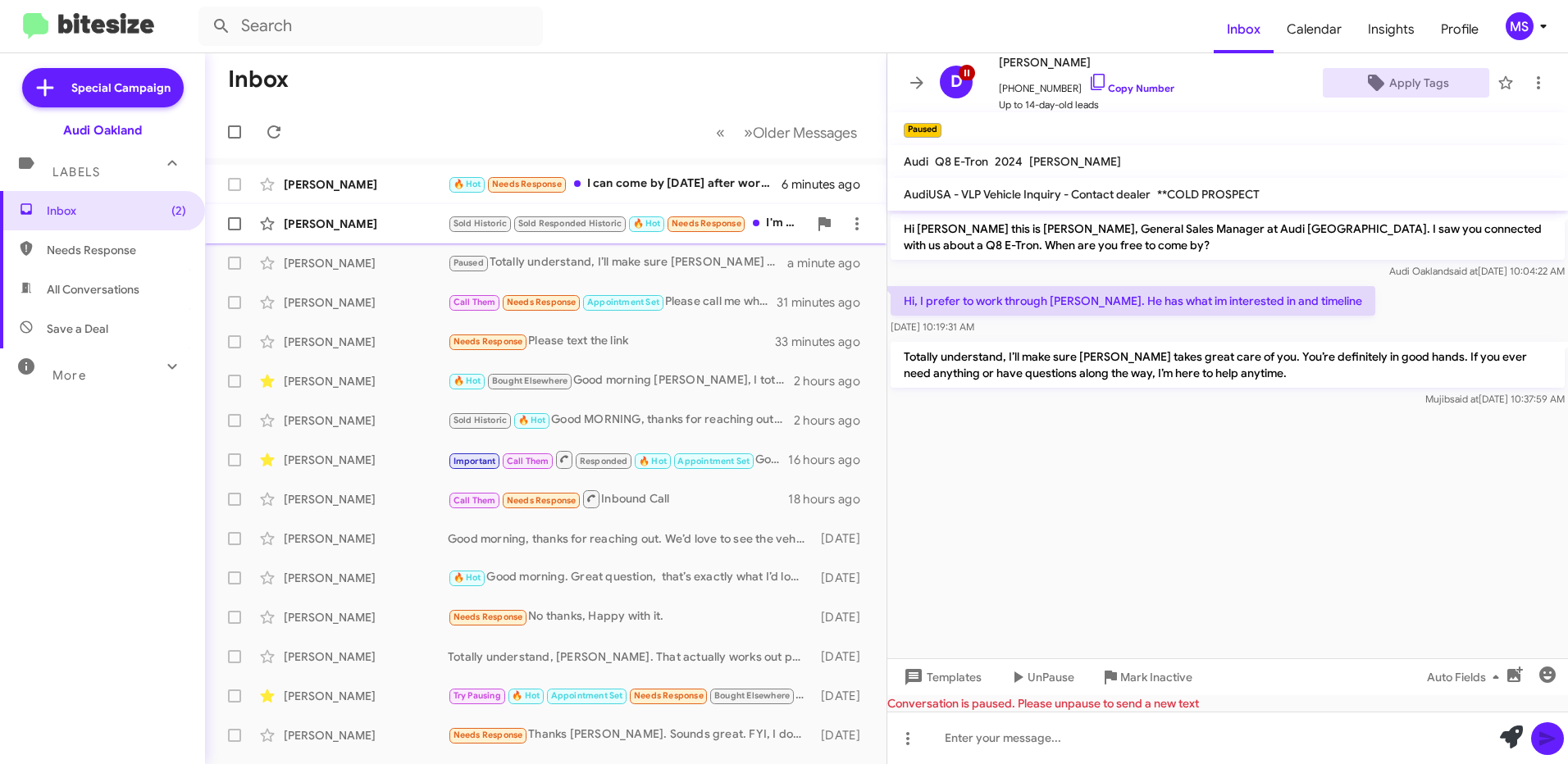
click at [419, 221] on div "[PERSON_NAME]" at bounding box center [365, 224] width 164 height 17
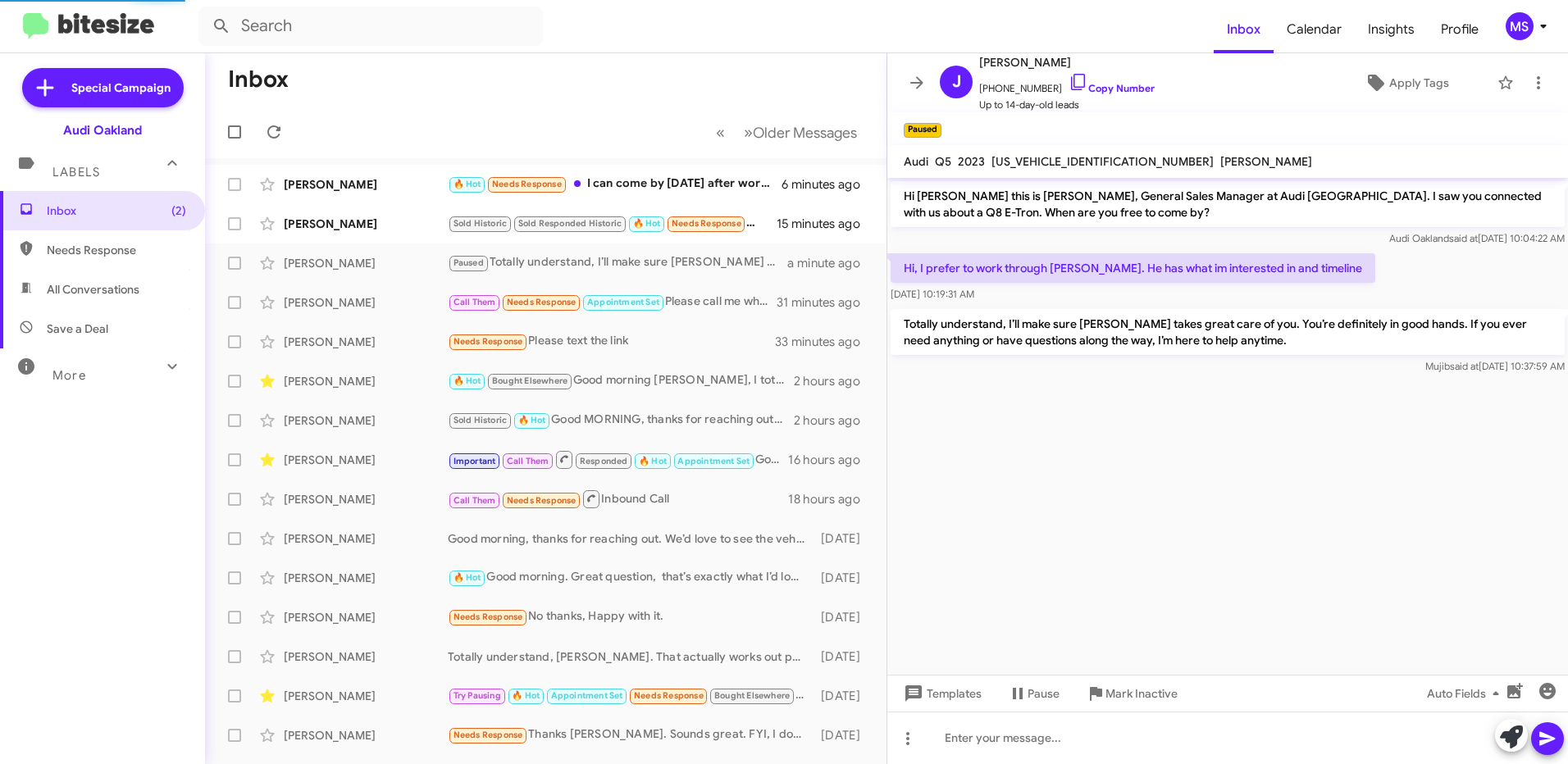
scroll to position [340, 0]
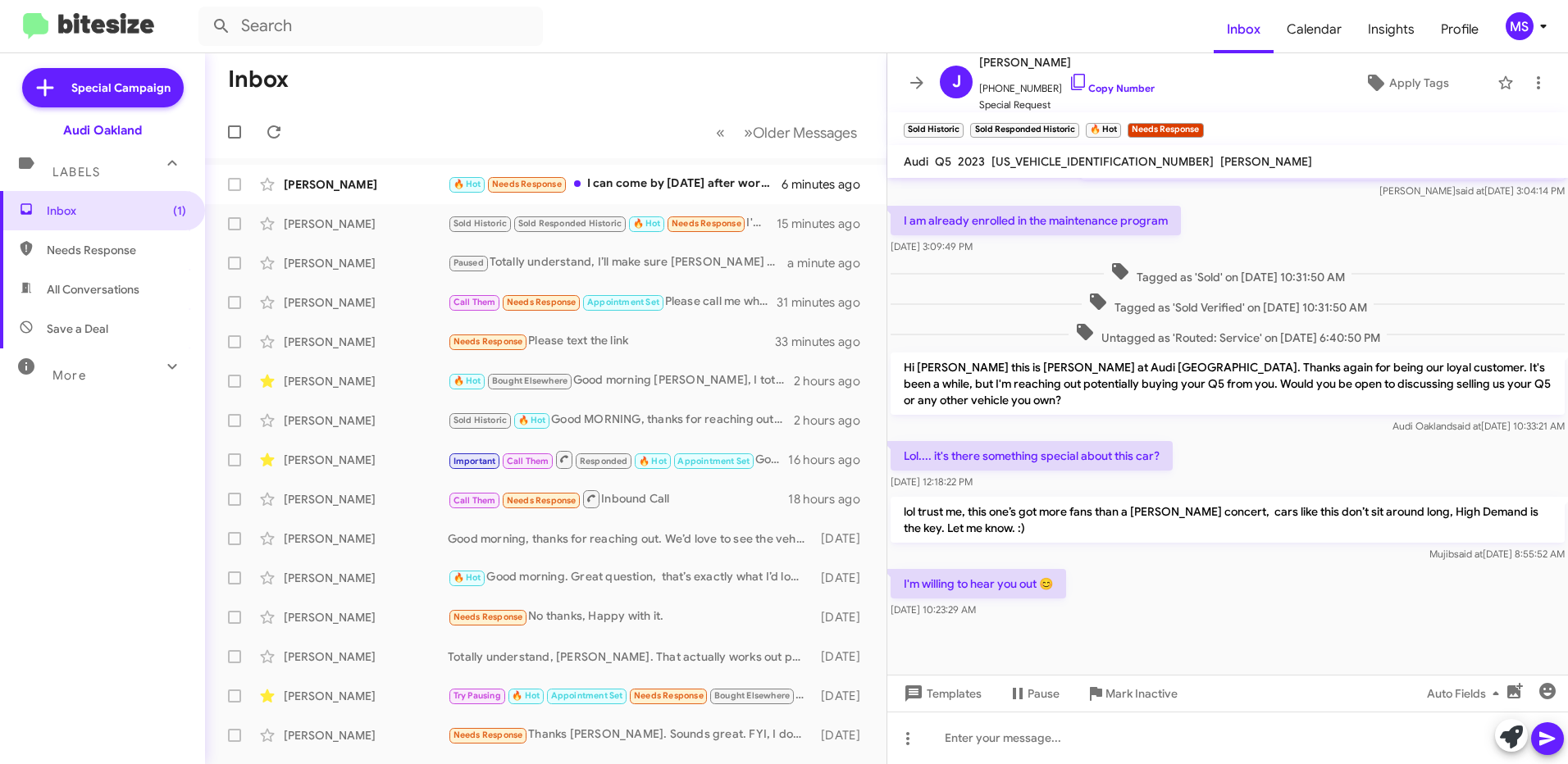
drag, startPoint x: 1020, startPoint y: 528, endPoint x: 1007, endPoint y: 530, distance: 13.2
click at [1007, 530] on p "lol trust me, this one’s got more fans than a [PERSON_NAME] concert, cars like …" at bounding box center [1227, 519] width 674 height 46
click at [955, 701] on span "Templates" at bounding box center [940, 693] width 82 height 29
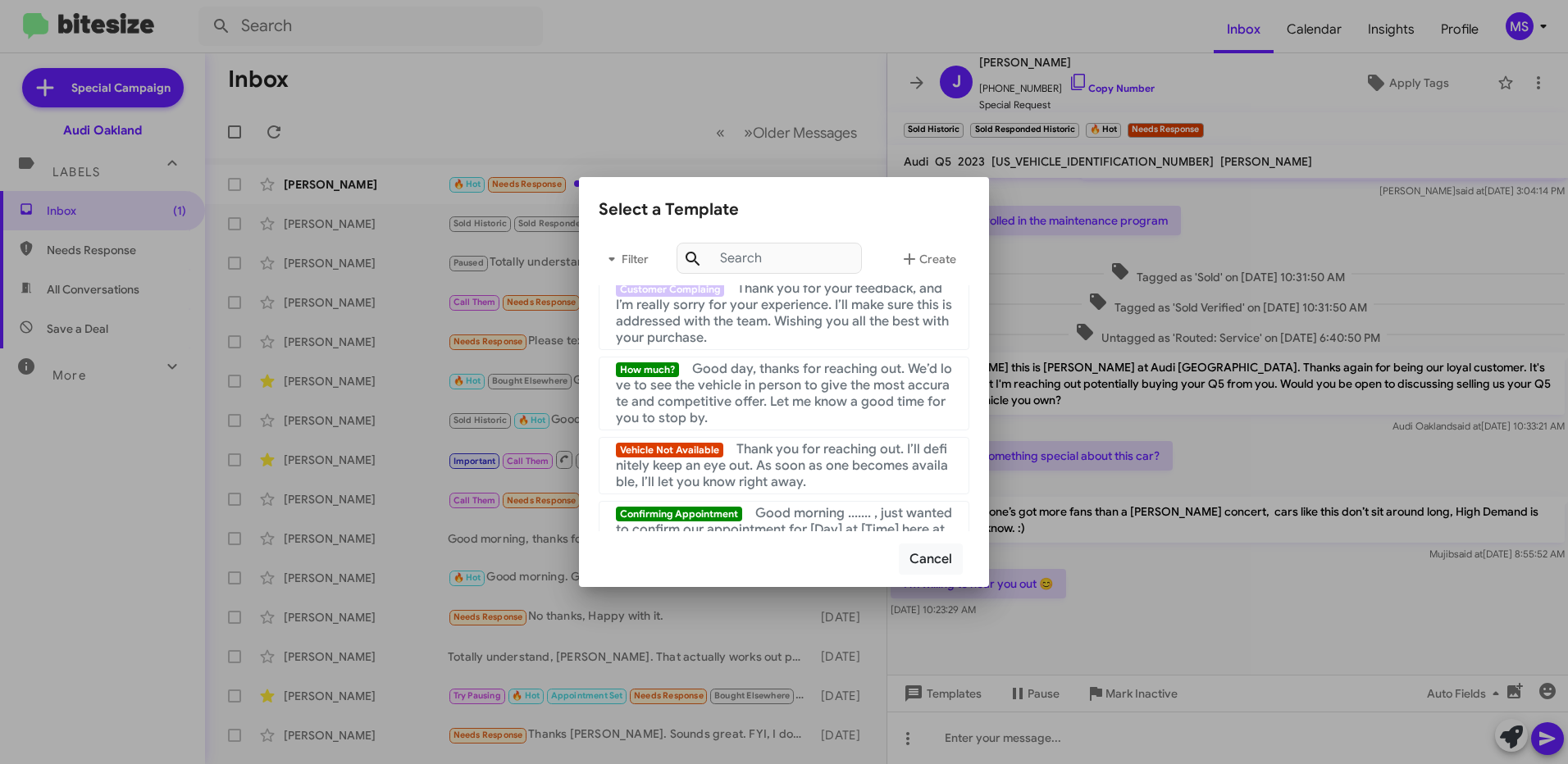
scroll to position [573, 0]
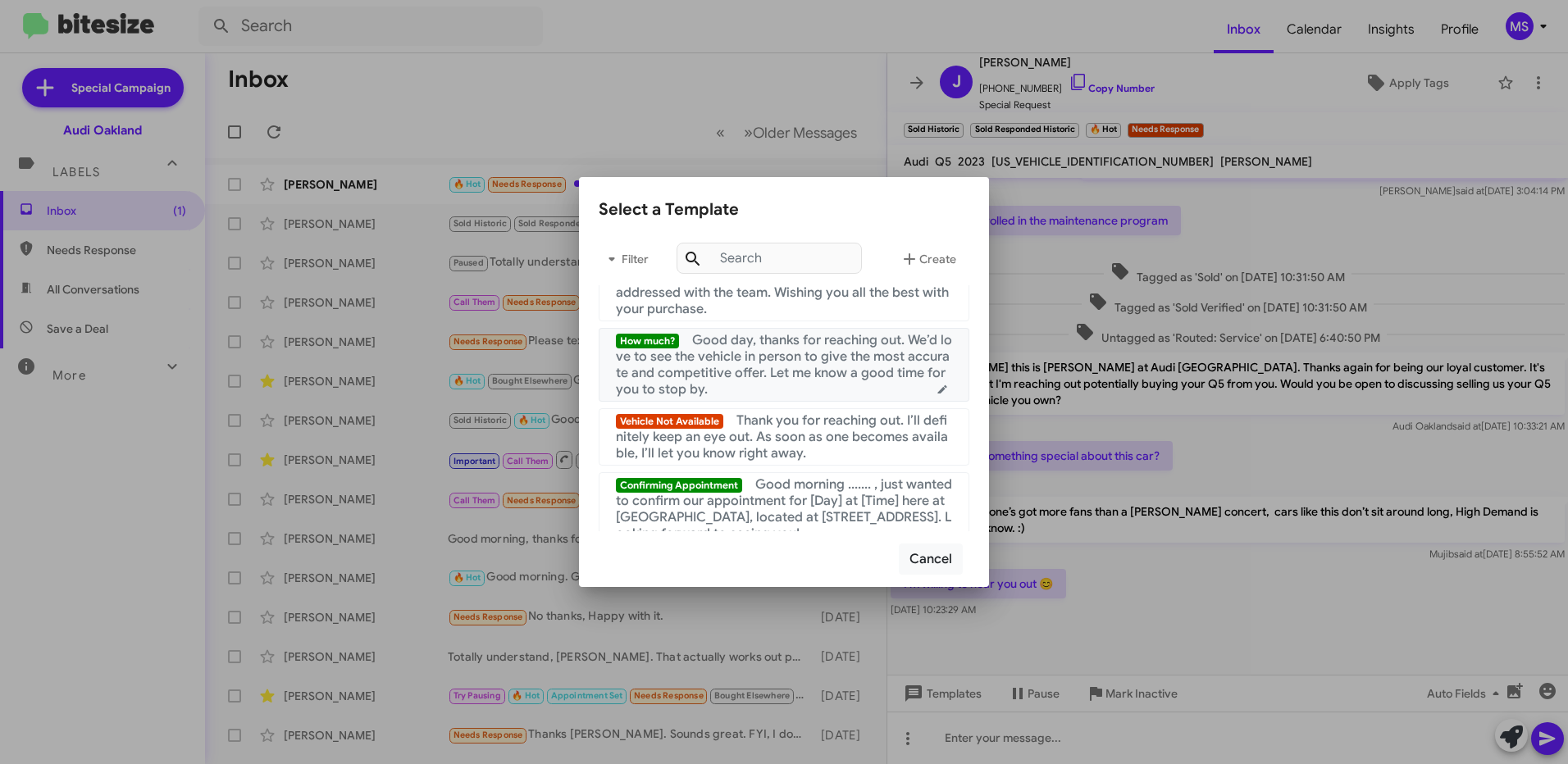
click at [792, 380] on span "Good day, thanks for reaching out. We’d love to see the vehicle in person to gi…" at bounding box center [784, 364] width 336 height 66
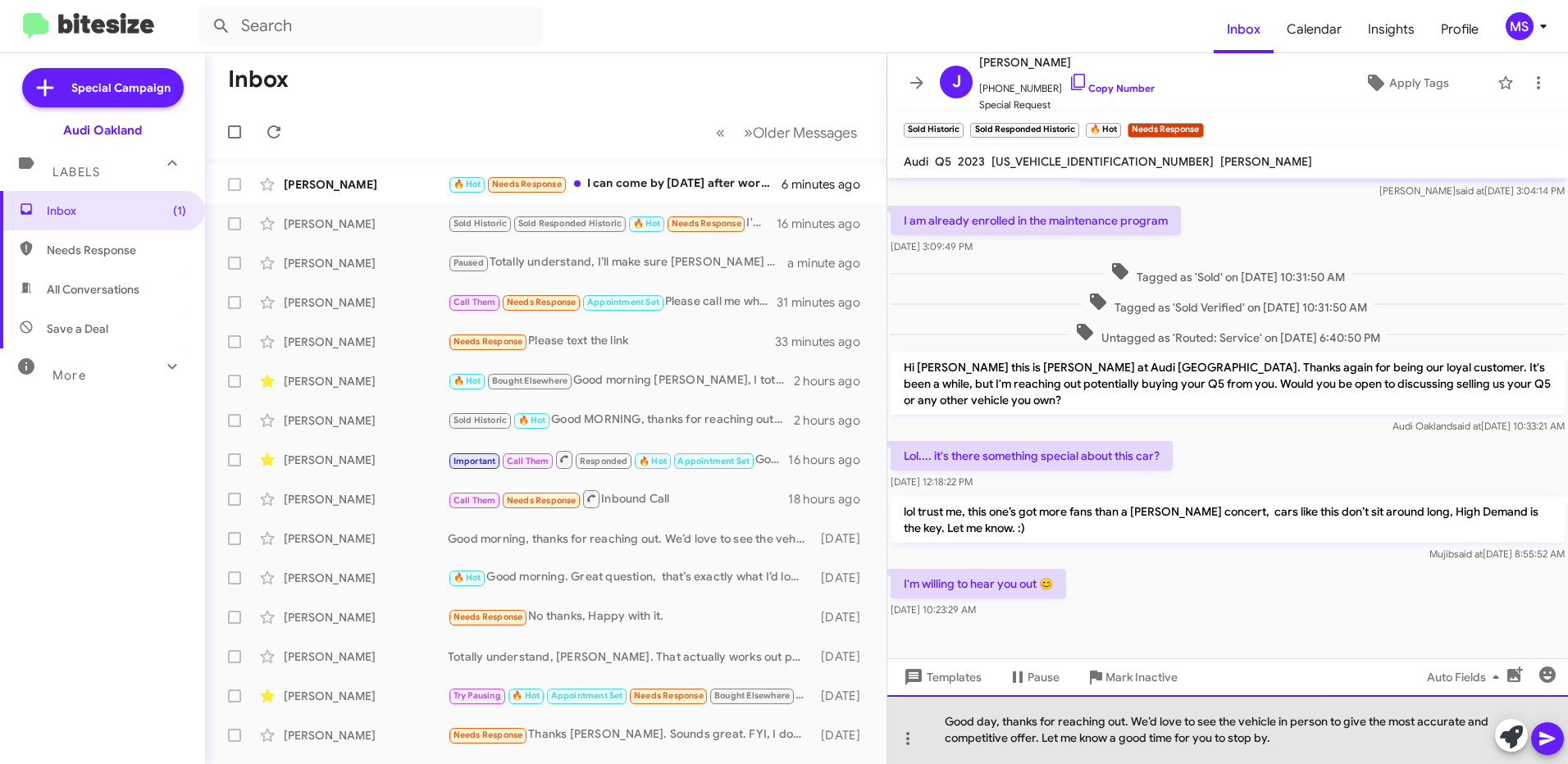
drag, startPoint x: 1133, startPoint y: 716, endPoint x: 948, endPoint y: 712, distance: 185.0
click at [948, 712] on div "Good day, thanks for reaching out. We’d love to see the vehicle in person to gi…" at bounding box center [1227, 730] width 681 height 69
drag, startPoint x: 1404, startPoint y: 721, endPoint x: 1425, endPoint y: 745, distance: 31.9
click at [1425, 745] on div "We’d love to see the vehicle in person to give the most accurate and competitiv…" at bounding box center [1227, 730] width 681 height 69
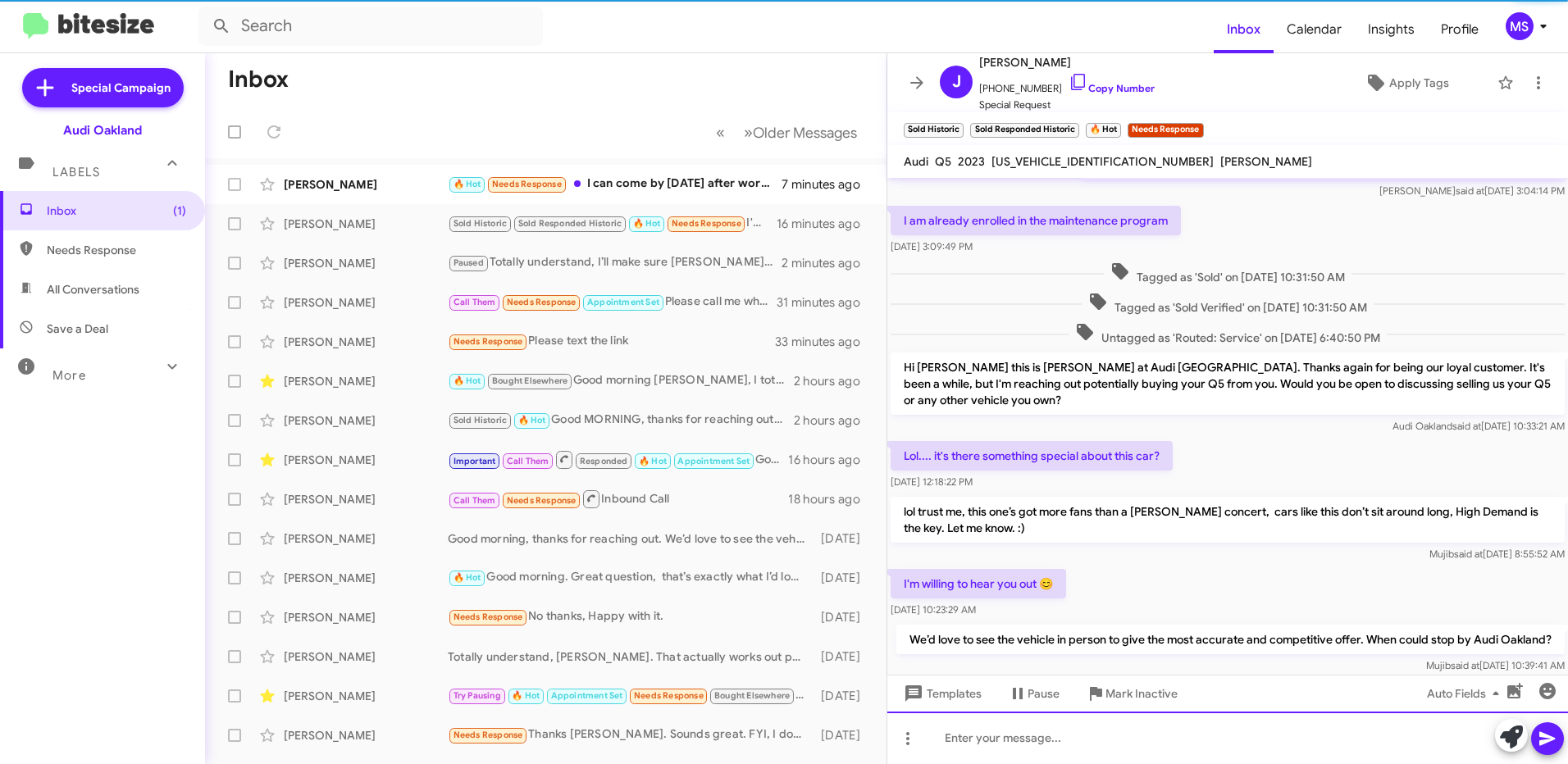
scroll to position [0, 0]
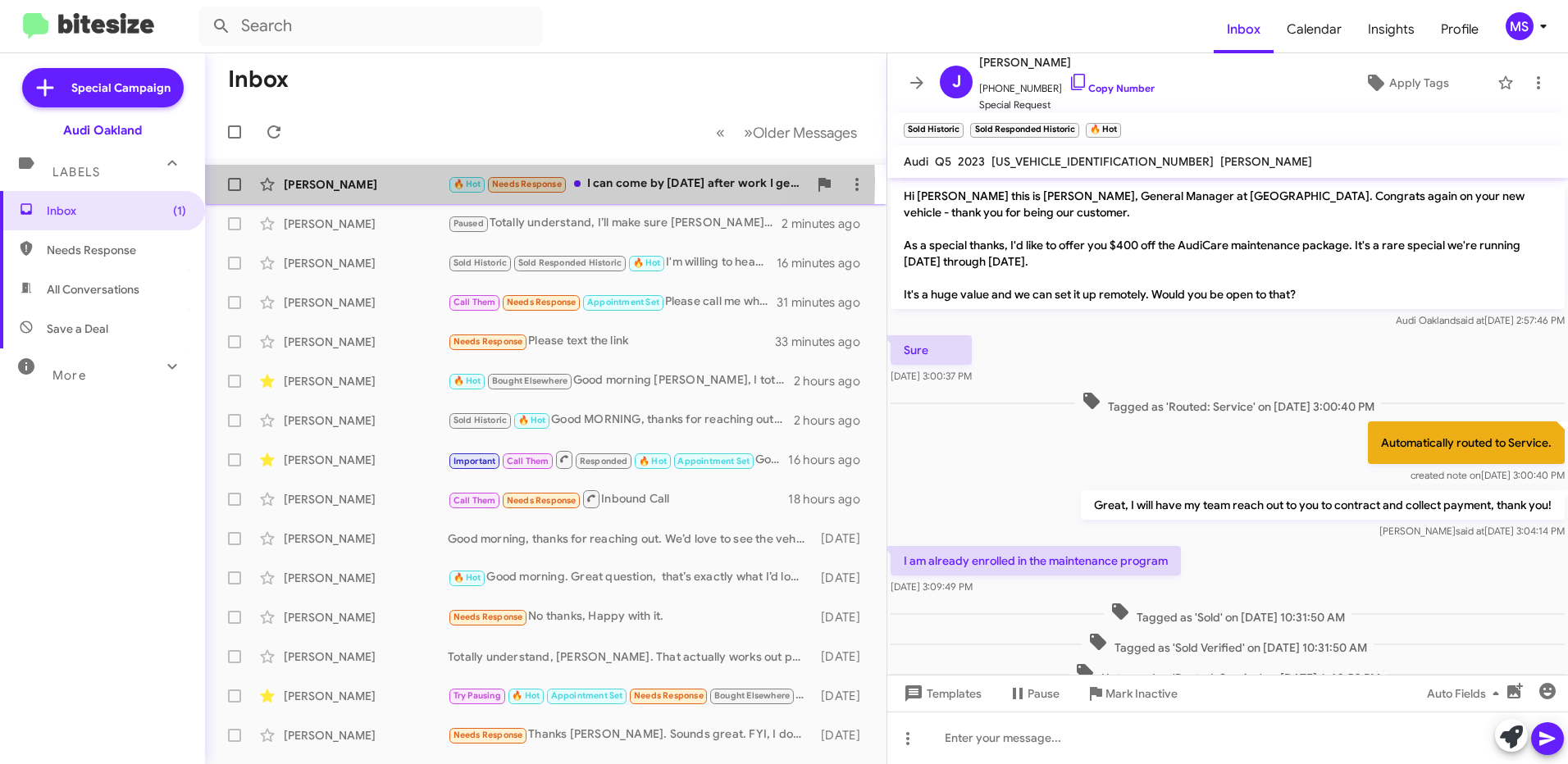
click at [413, 183] on div "[PERSON_NAME]" at bounding box center [365, 184] width 164 height 17
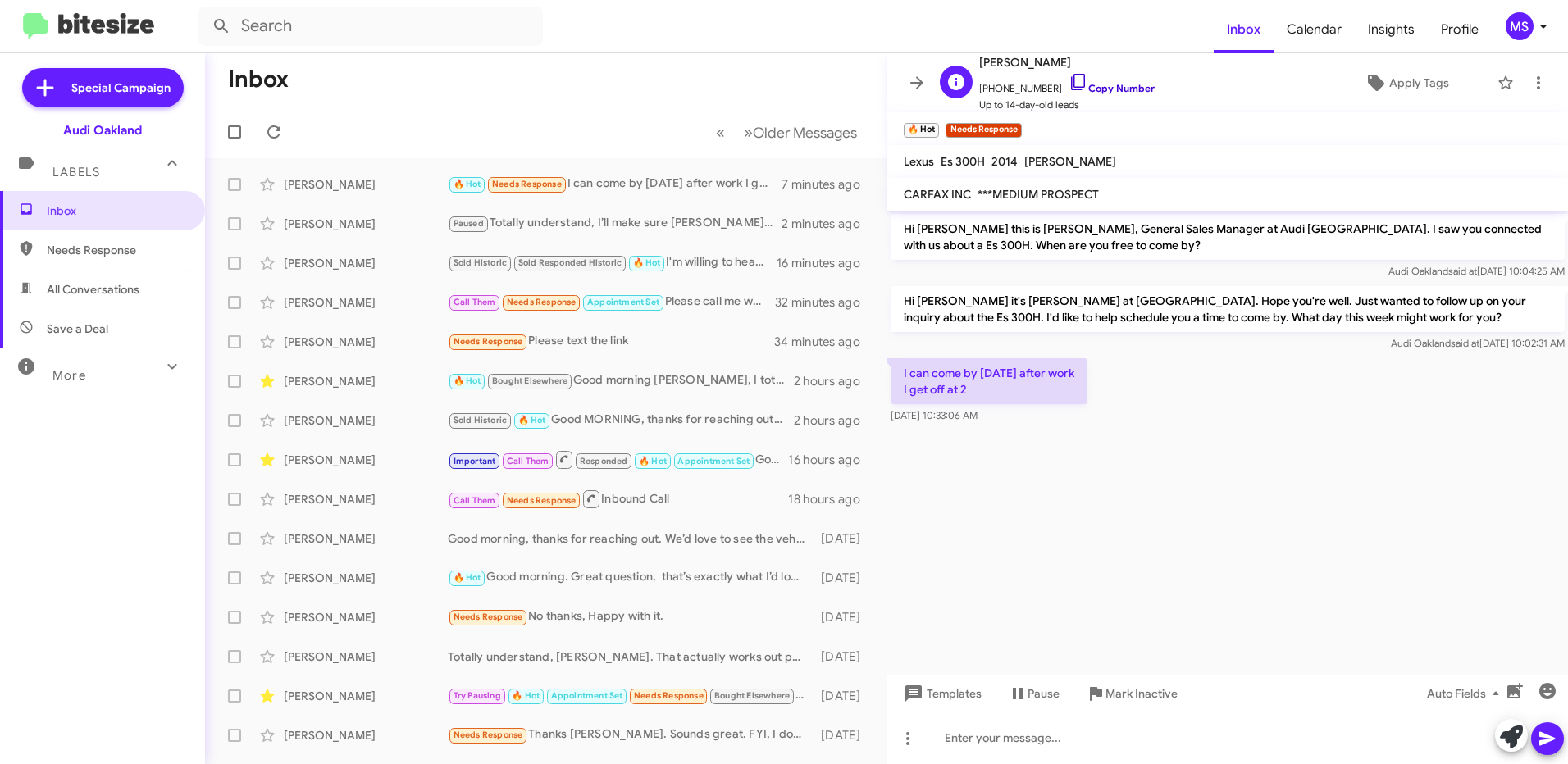
click at [1128, 84] on link "Copy Number" at bounding box center [1112, 87] width 86 height 13
click at [960, 164] on span "Es 300H" at bounding box center [962, 161] width 44 height 15
drag, startPoint x: 960, startPoint y: 164, endPoint x: 1092, endPoint y: 167, distance: 132.0
click at [1092, 167] on mat-toolbar "Lexus Es 300H 2014 [PERSON_NAME]" at bounding box center [1227, 161] width 681 height 32
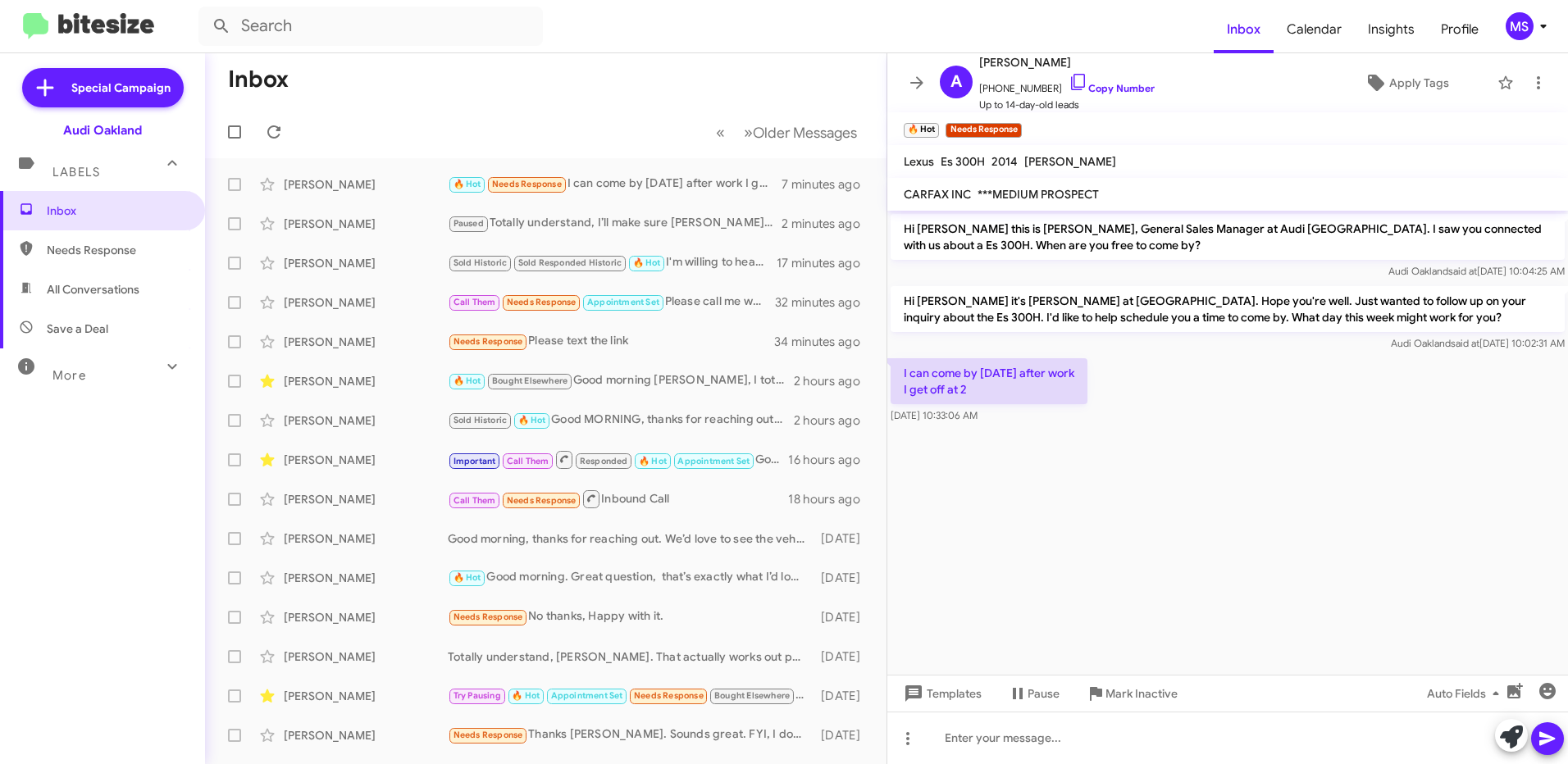
drag, startPoint x: 1016, startPoint y: 160, endPoint x: 901, endPoint y: 161, distance: 115.0
click at [901, 161] on div "Lexus Es 300H 2014 [PERSON_NAME]" at bounding box center [1009, 161] width 219 height 20
copy div "Lexus Es 300H 2014"
click at [1108, 88] on link "Copy Number" at bounding box center [1112, 87] width 86 height 13
copy div "Lexus Es 300H 2014"
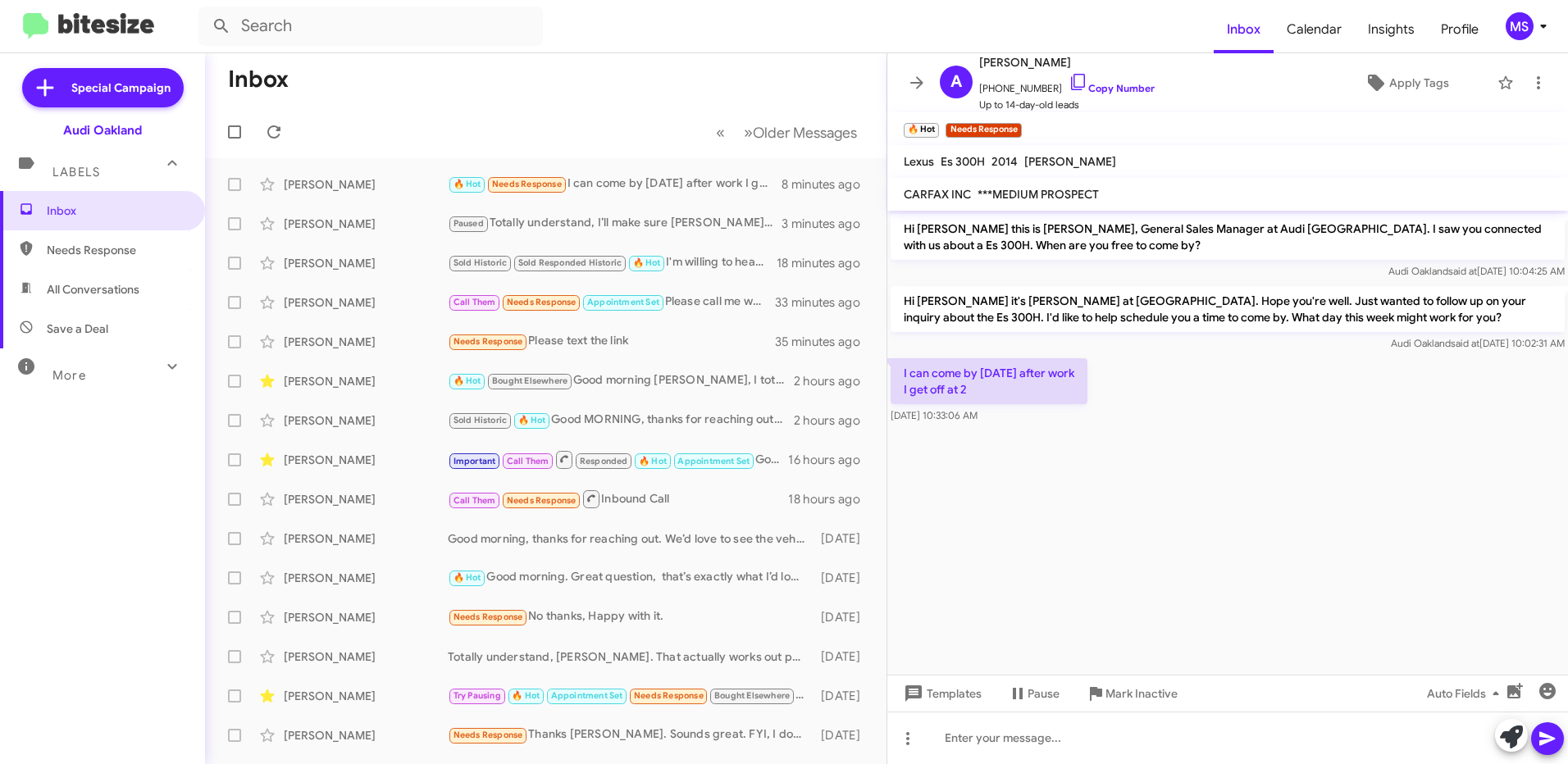
drag, startPoint x: 1376, startPoint y: 319, endPoint x: 890, endPoint y: 291, distance: 486.8
click at [890, 291] on div "Hi [PERSON_NAME] it's [PERSON_NAME] at [GEOGRAPHIC_DATA]. Hope you're well. Jus…" at bounding box center [1227, 318] width 681 height 72
copy p "Hi [PERSON_NAME] it's [PERSON_NAME] at [GEOGRAPHIC_DATA]. Hope you're well. Jus…"
drag, startPoint x: 978, startPoint y: 386, endPoint x: 987, endPoint y: 386, distance: 9.0
click at [981, 386] on div "[DATE] 10:33:06 AM" at bounding box center [936, 384] width 89 height 27
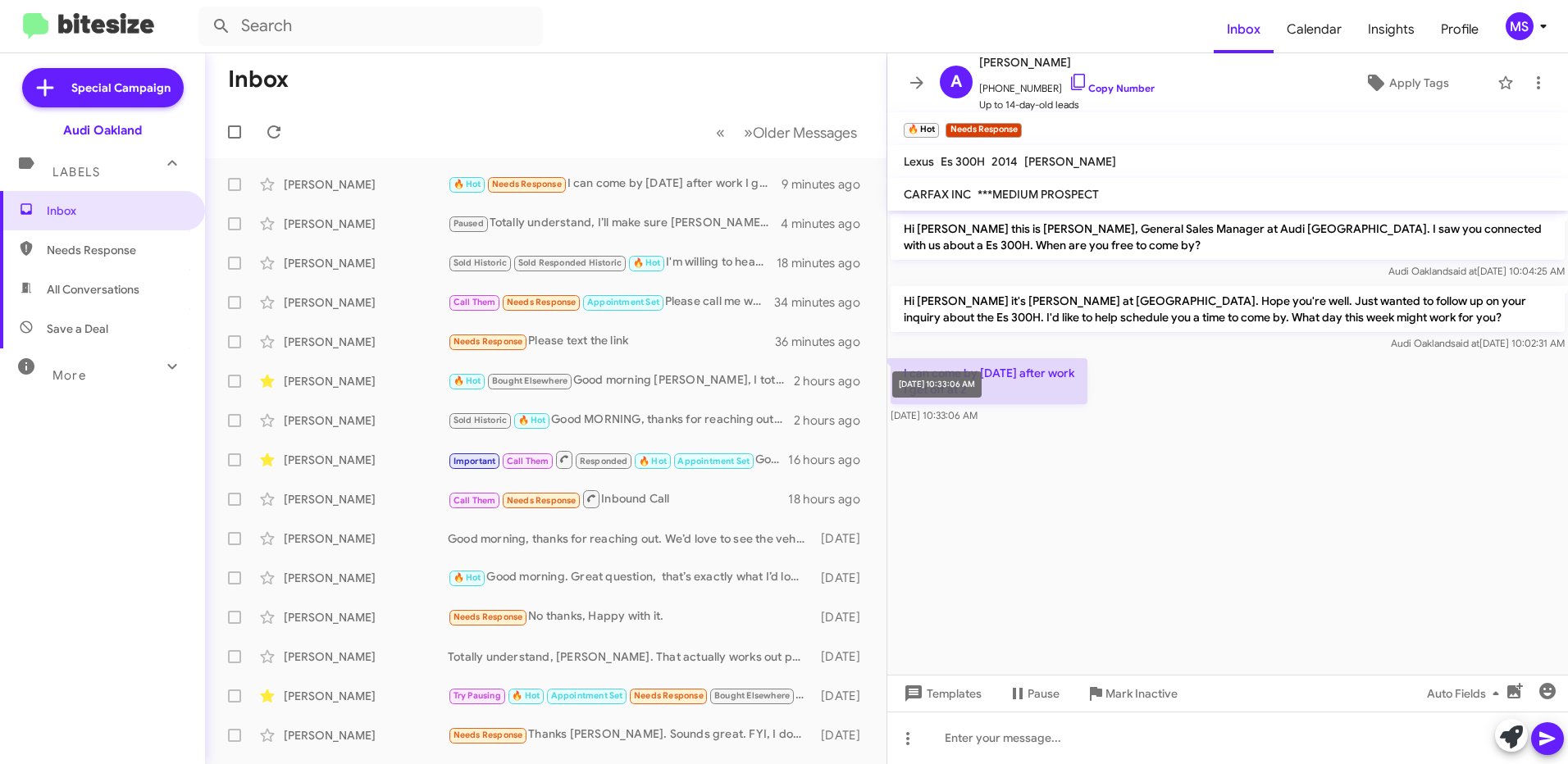
drag, startPoint x: 987, startPoint y: 386, endPoint x: 1048, endPoint y: 418, distance: 68.9
click at [1037, 391] on p "I can come by [DATE] after work I get off at 2" at bounding box center [988, 381] width 196 height 46
click at [1043, 452] on cdk-virtual-scroll-viewport "Hi [PERSON_NAME] this is [PERSON_NAME], General Sales Manager at Audi [GEOGRAPH…" at bounding box center [1227, 443] width 681 height 464
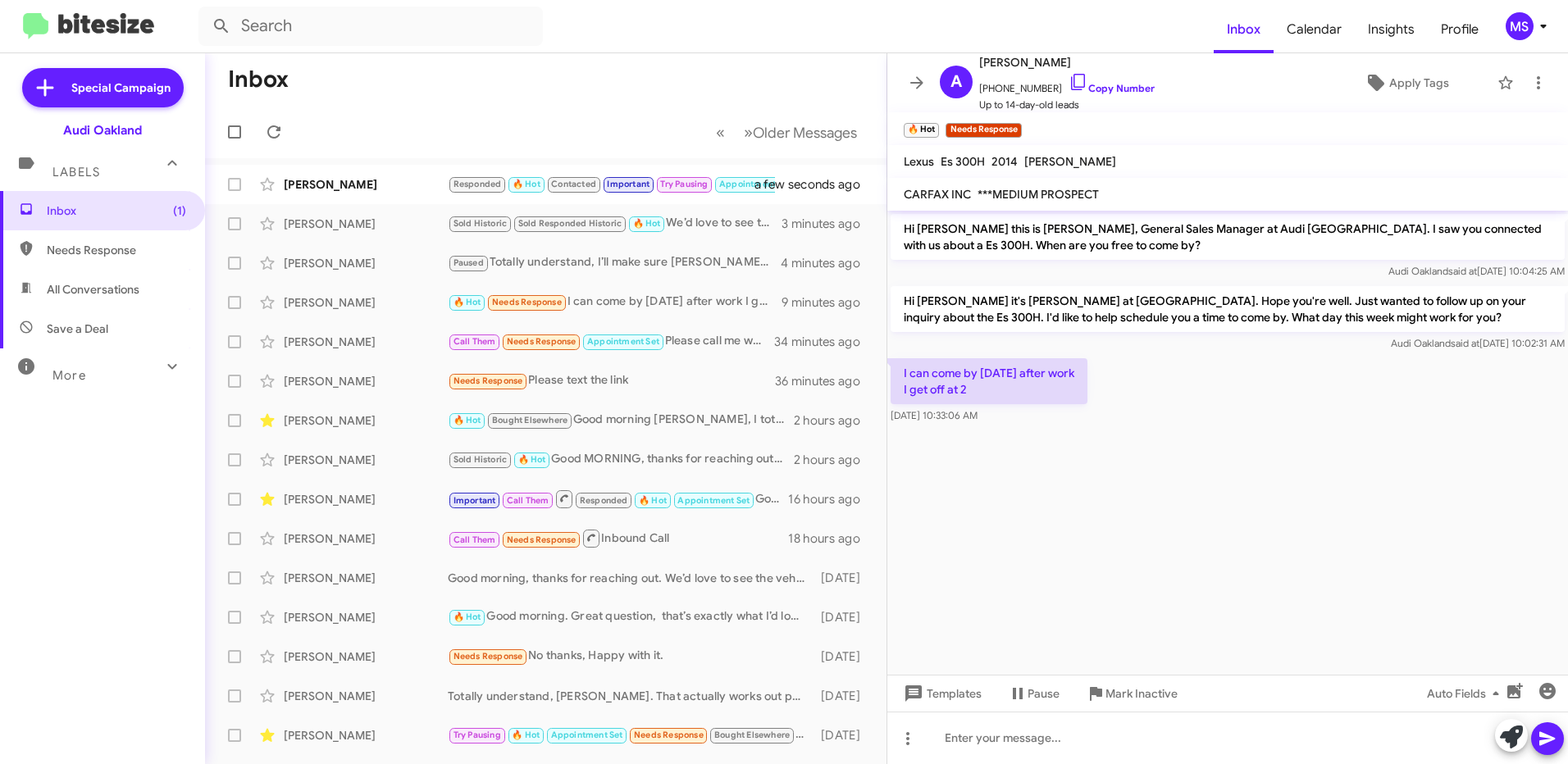
drag, startPoint x: 982, startPoint y: 384, endPoint x: 896, endPoint y: 374, distance: 86.6
click at [896, 374] on p "I can come by [DATE] after work I get off at 2" at bounding box center [988, 381] width 196 height 46
copy p "I can come by [DATE] after work I get off at 2"
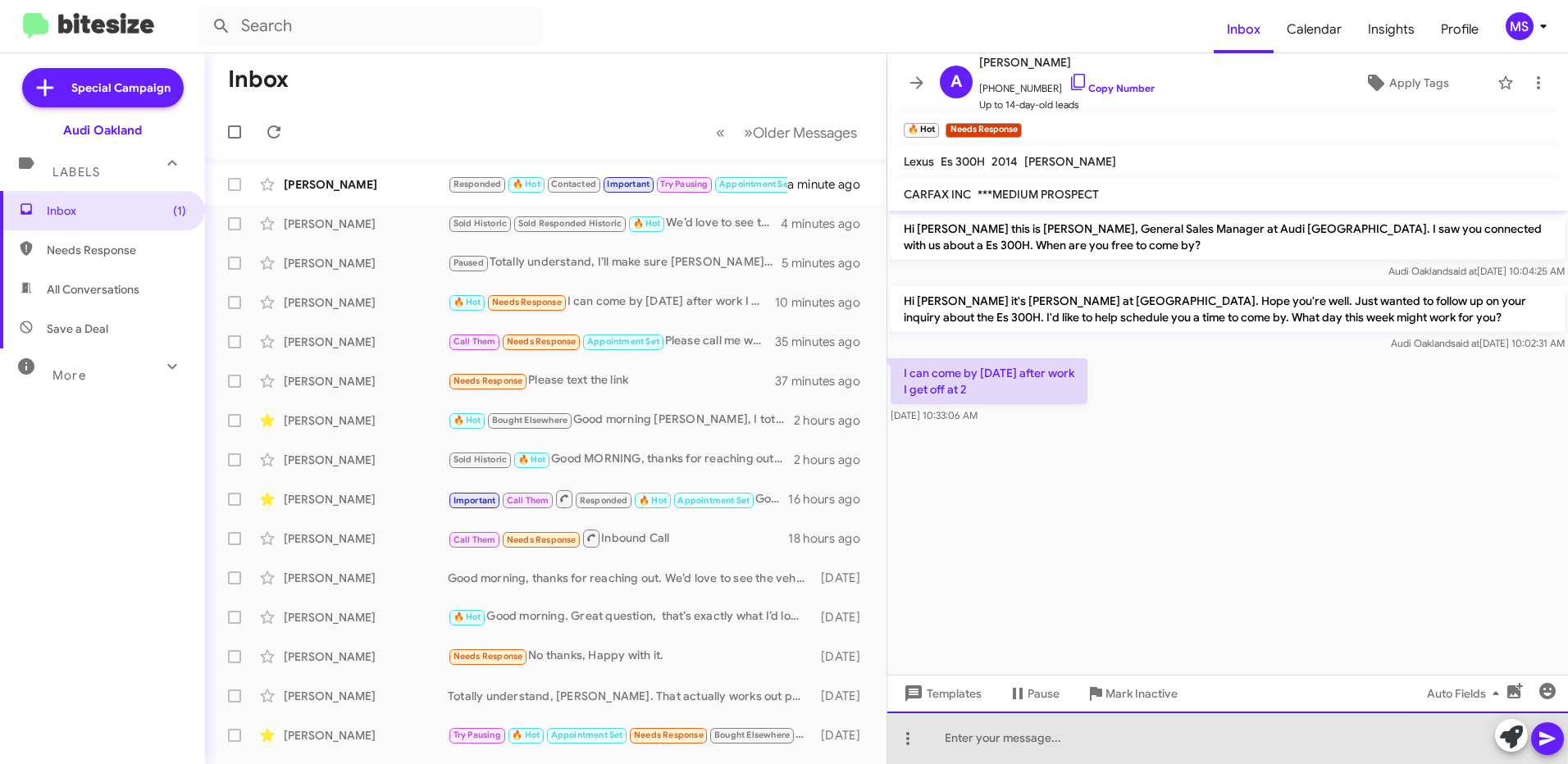
click at [1178, 736] on div at bounding box center [1227, 737] width 681 height 52
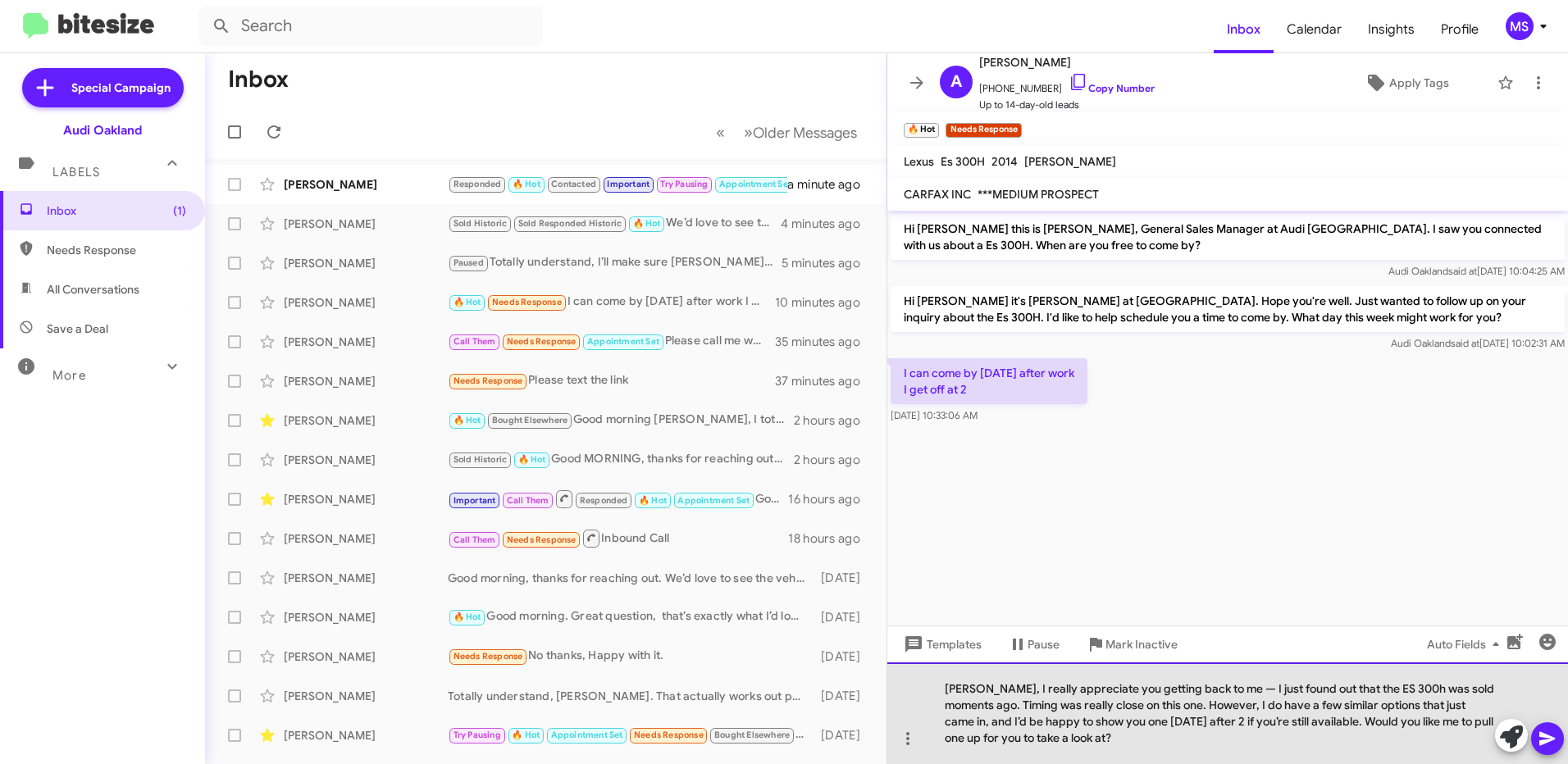
click at [1242, 683] on div "[PERSON_NAME], I really appreciate you getting back to me — I just found out th…" at bounding box center [1227, 712] width 681 height 101
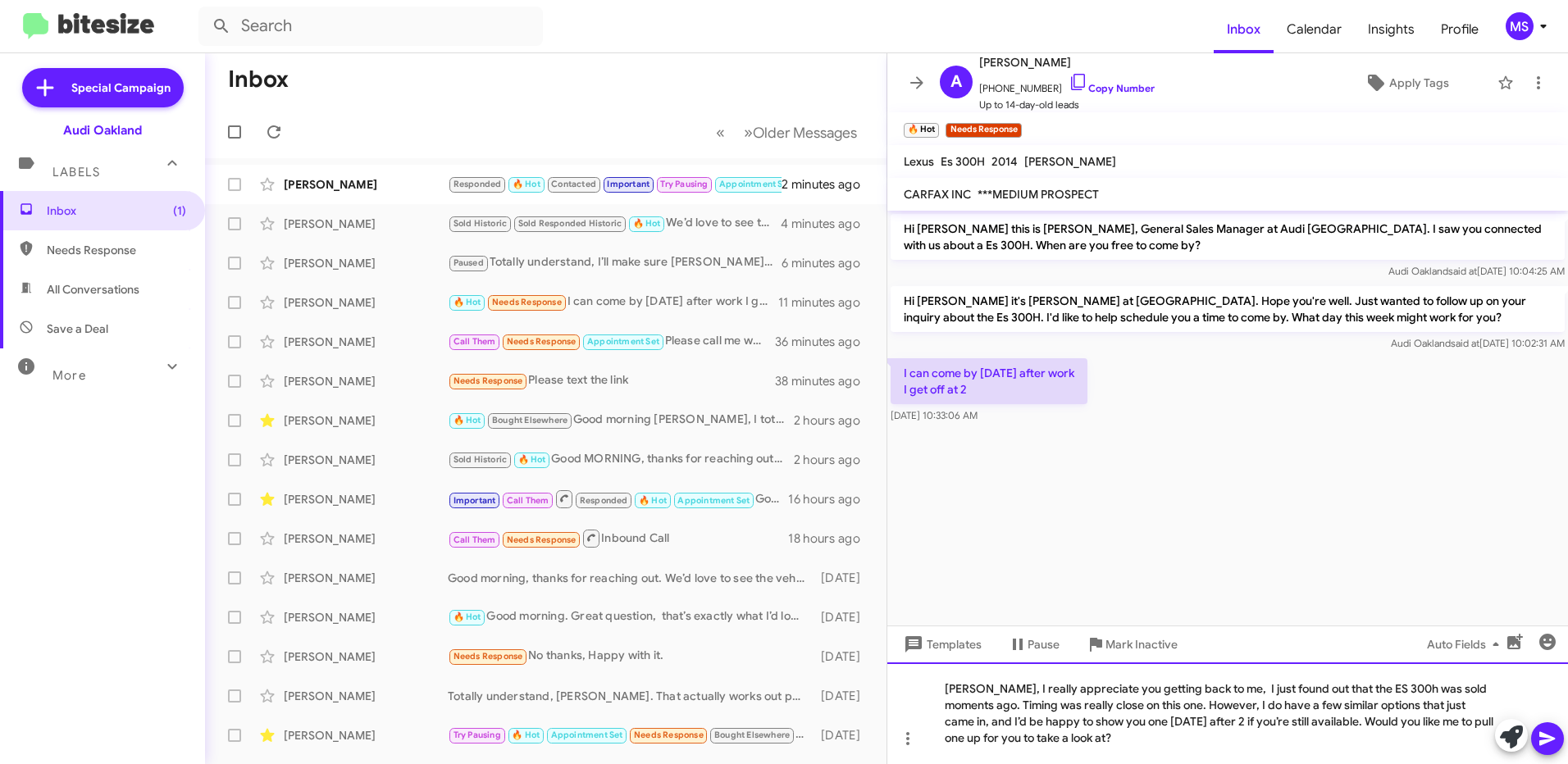
click at [960, 690] on div "[PERSON_NAME], I really appreciate you getting back to me, I just found out tha…" at bounding box center [1227, 712] width 681 height 101
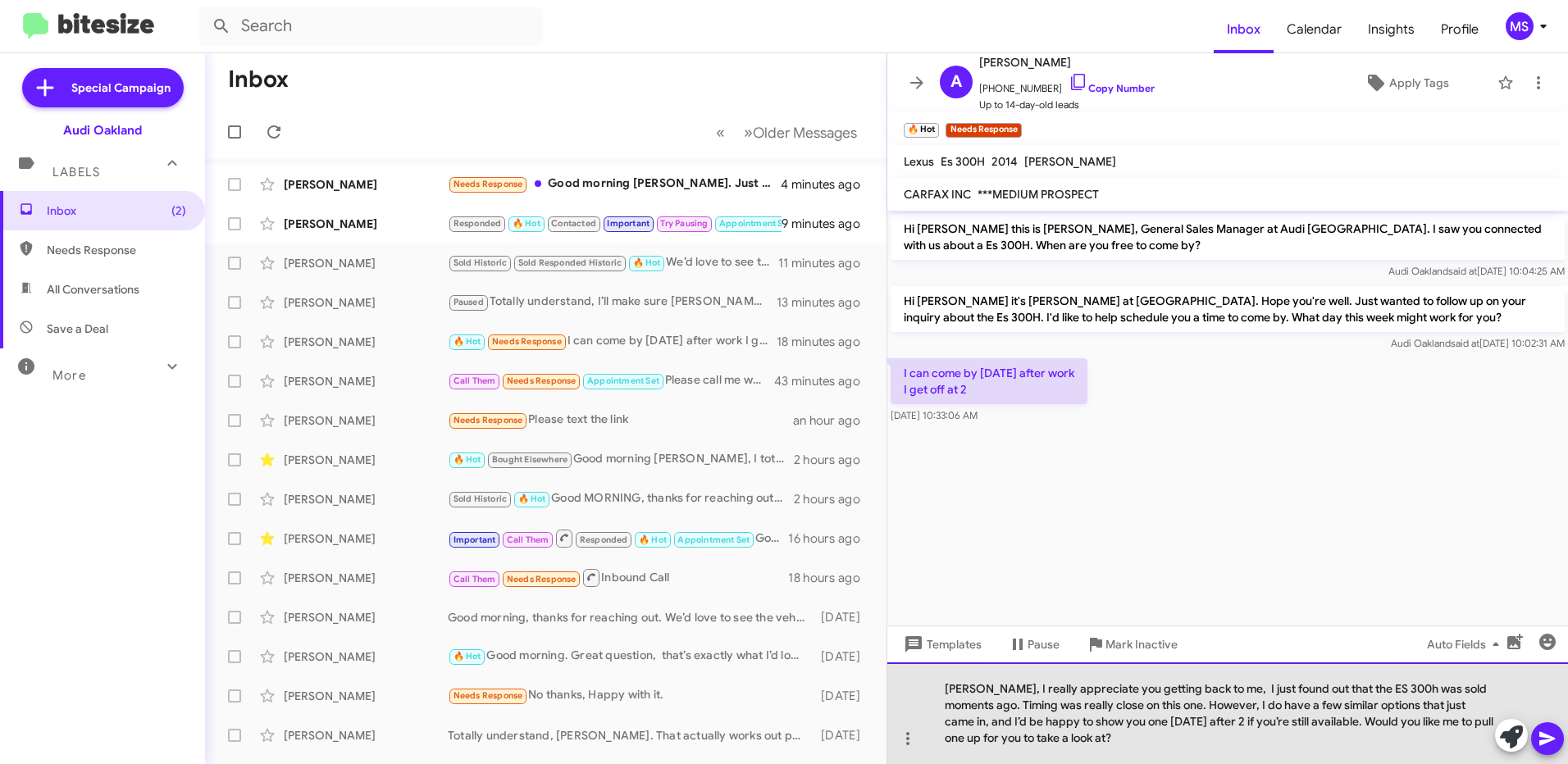
click at [1174, 745] on div "[PERSON_NAME], I really appreciate you getting back to me, I just found out tha…" at bounding box center [1227, 712] width 681 height 101
click at [1135, 741] on div "[PERSON_NAME], I really appreciate you getting back to me, I just found out tha…" at bounding box center [1227, 712] width 681 height 101
click at [1231, 720] on div "[PERSON_NAME], I really appreciate you getting back to me, I just found out tha…" at bounding box center [1227, 712] width 681 height 101
click at [1151, 746] on div "[PERSON_NAME], I really appreciate you getting back to me, I just found out tha…" at bounding box center [1227, 712] width 681 height 101
